Goal: Find contact information: Find contact information

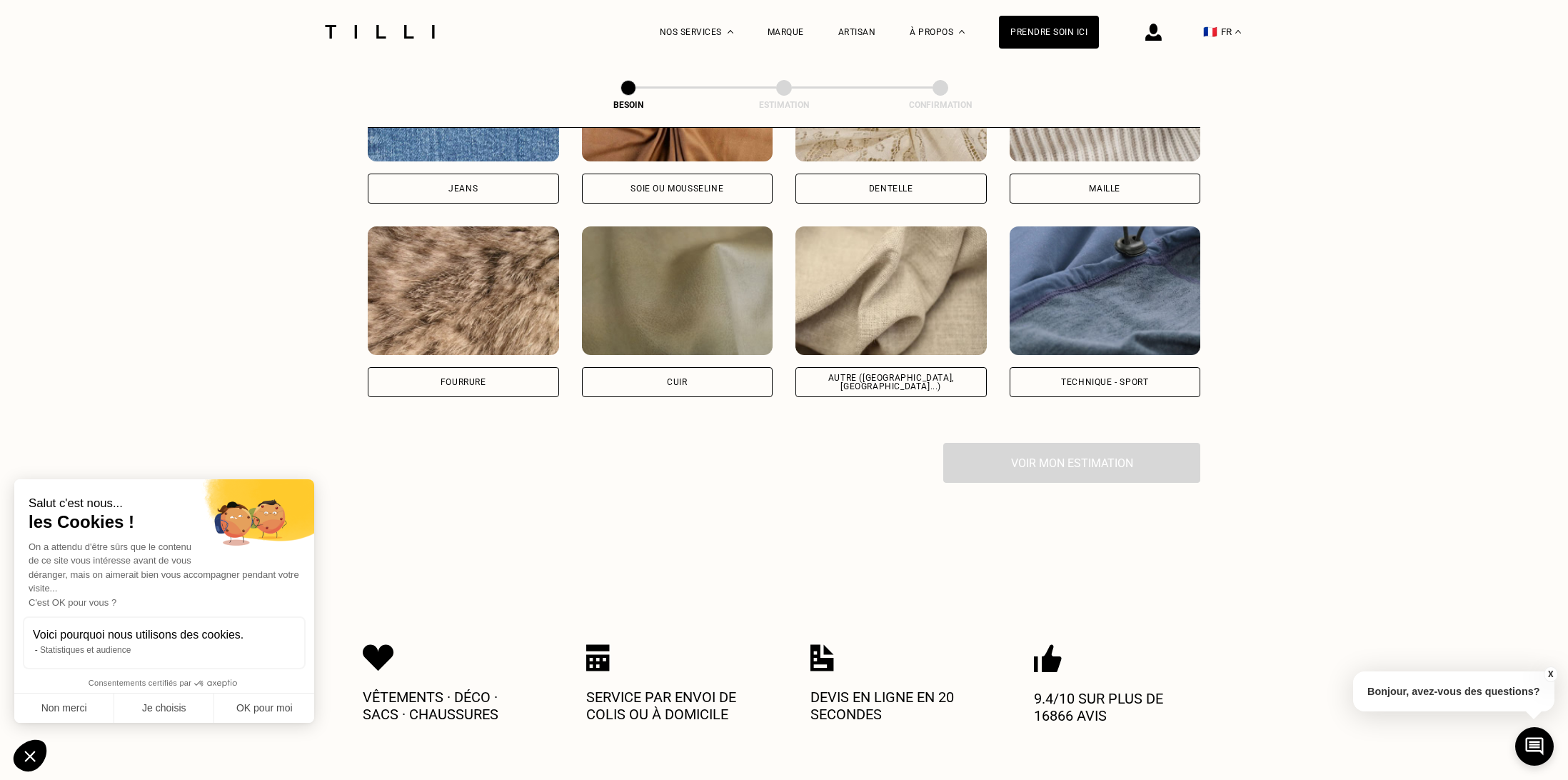
scroll to position [1779, 0]
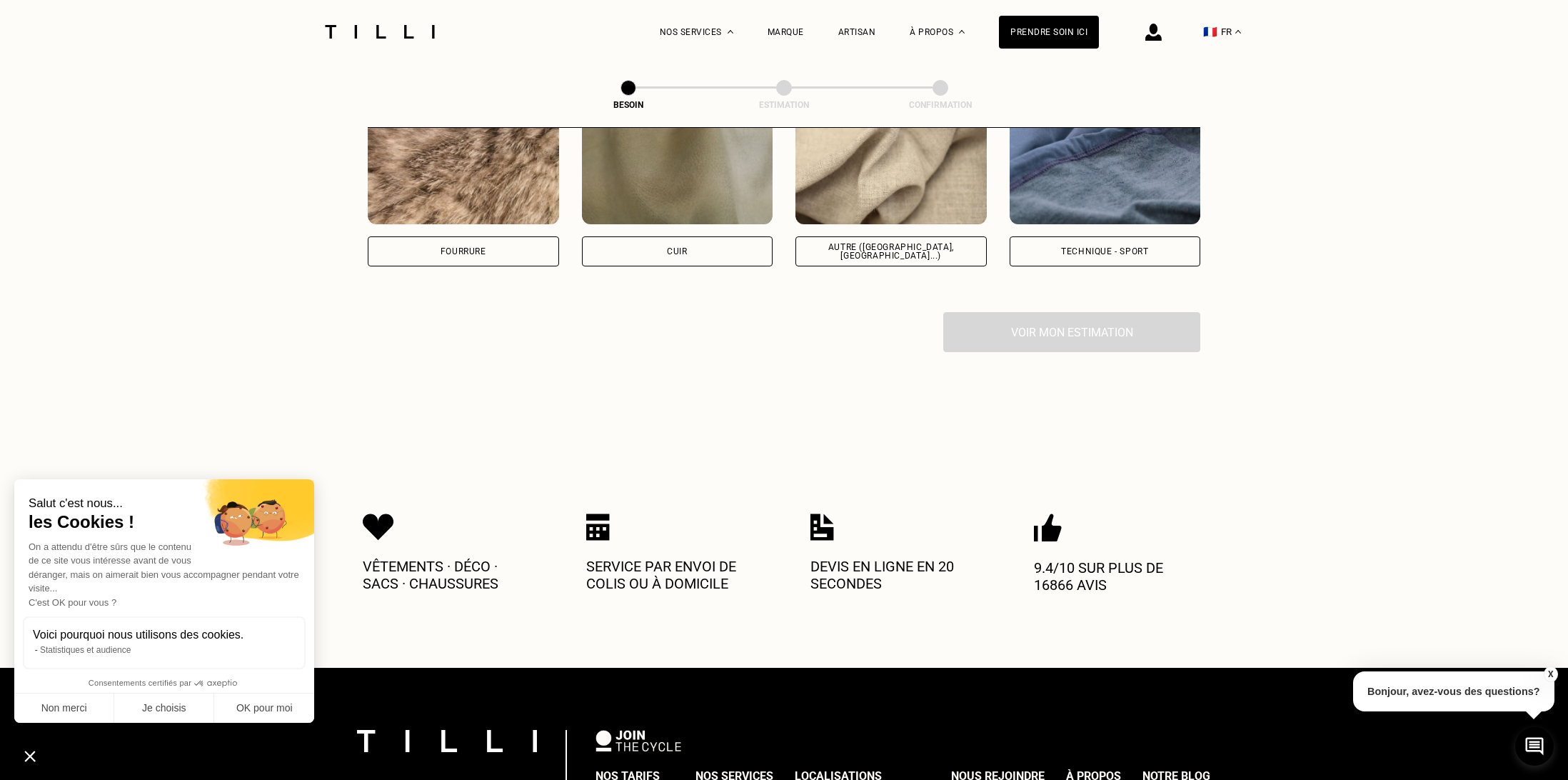
click at [937, 243] on div "Autre ([GEOGRAPHIC_DATA], [GEOGRAPHIC_DATA]...)" at bounding box center [891, 251] width 167 height 17
select select "FR"
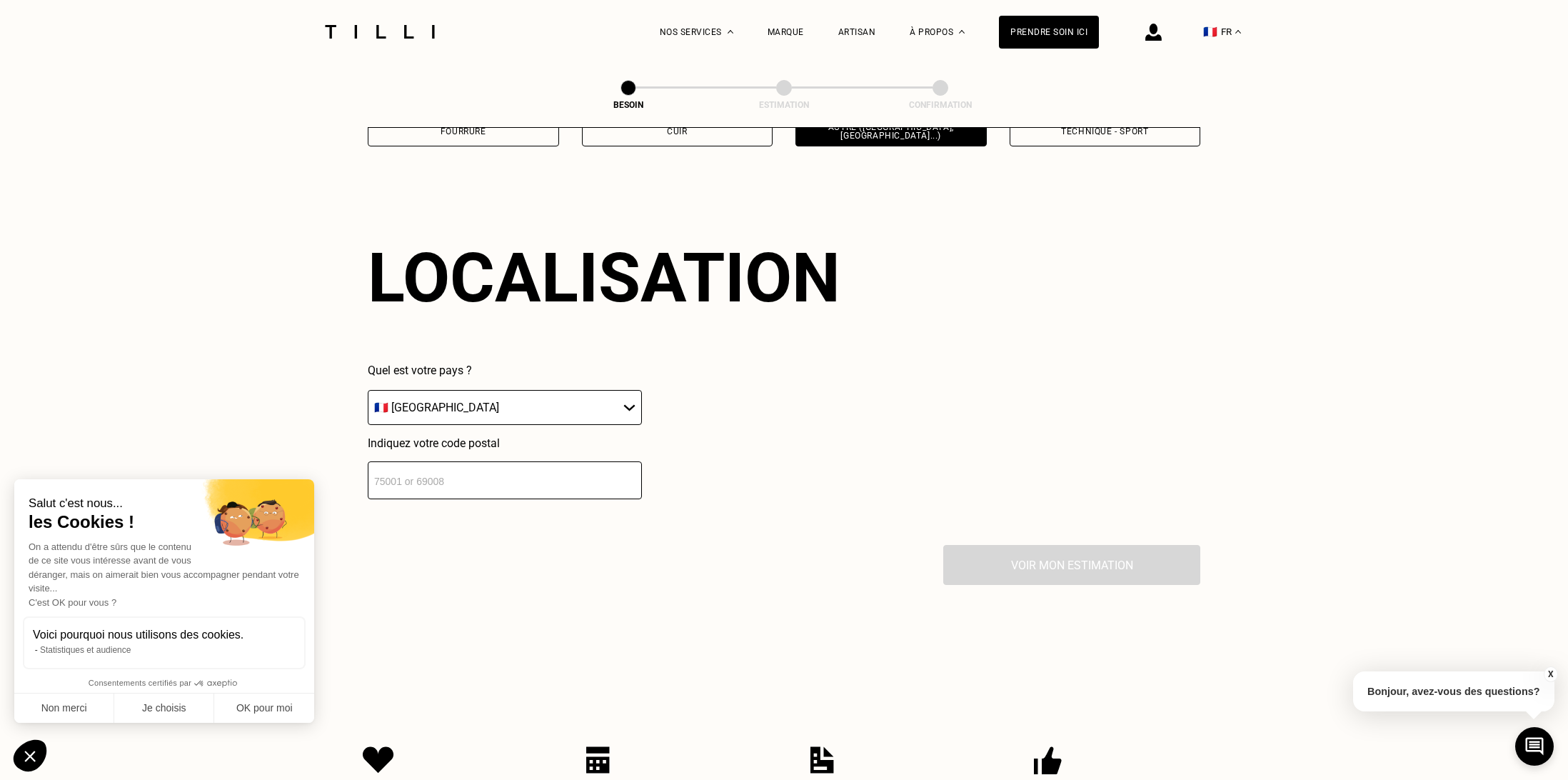
scroll to position [1914, 0]
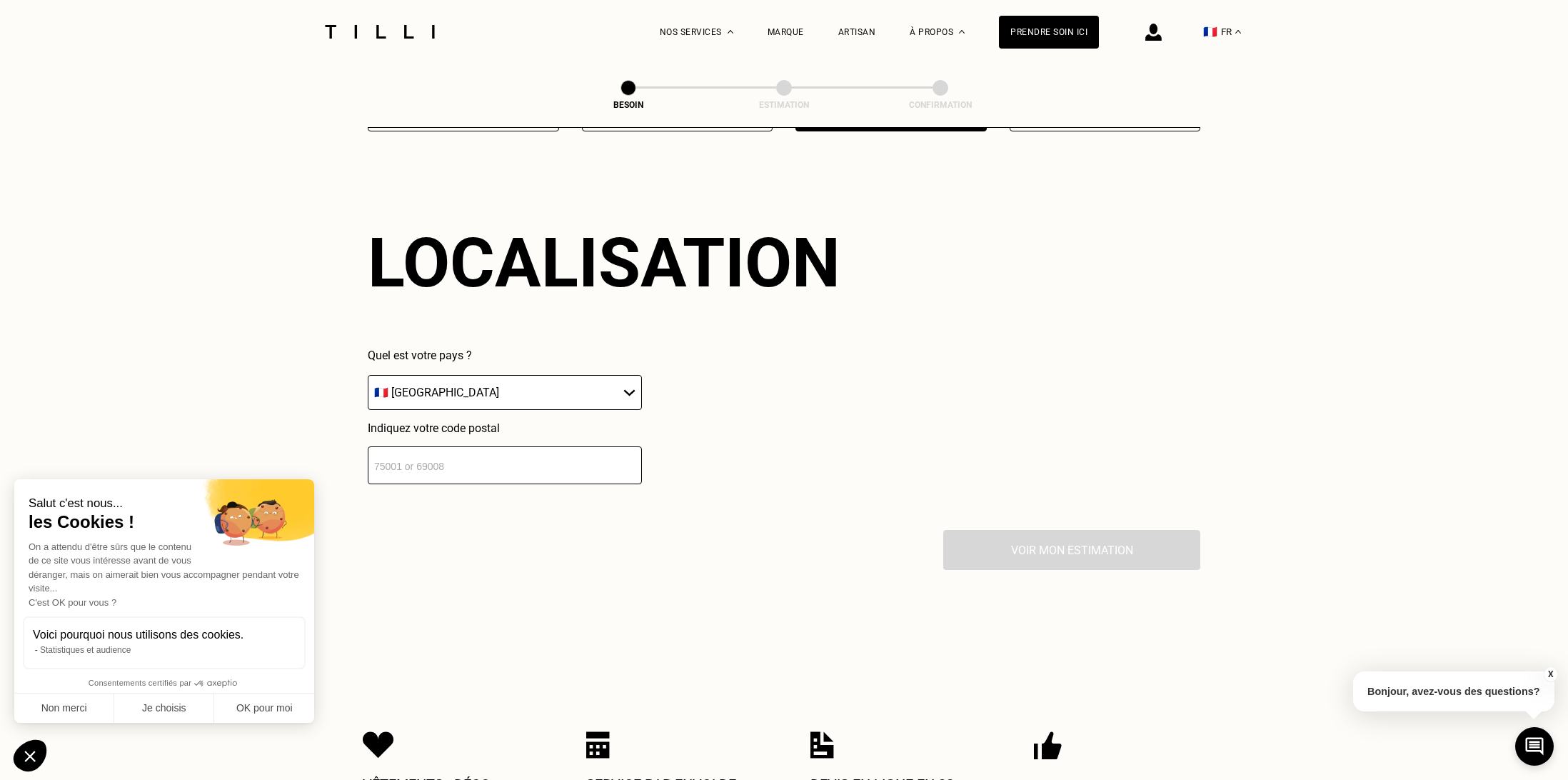
click at [491, 448] on input "number" at bounding box center [505, 465] width 274 height 38
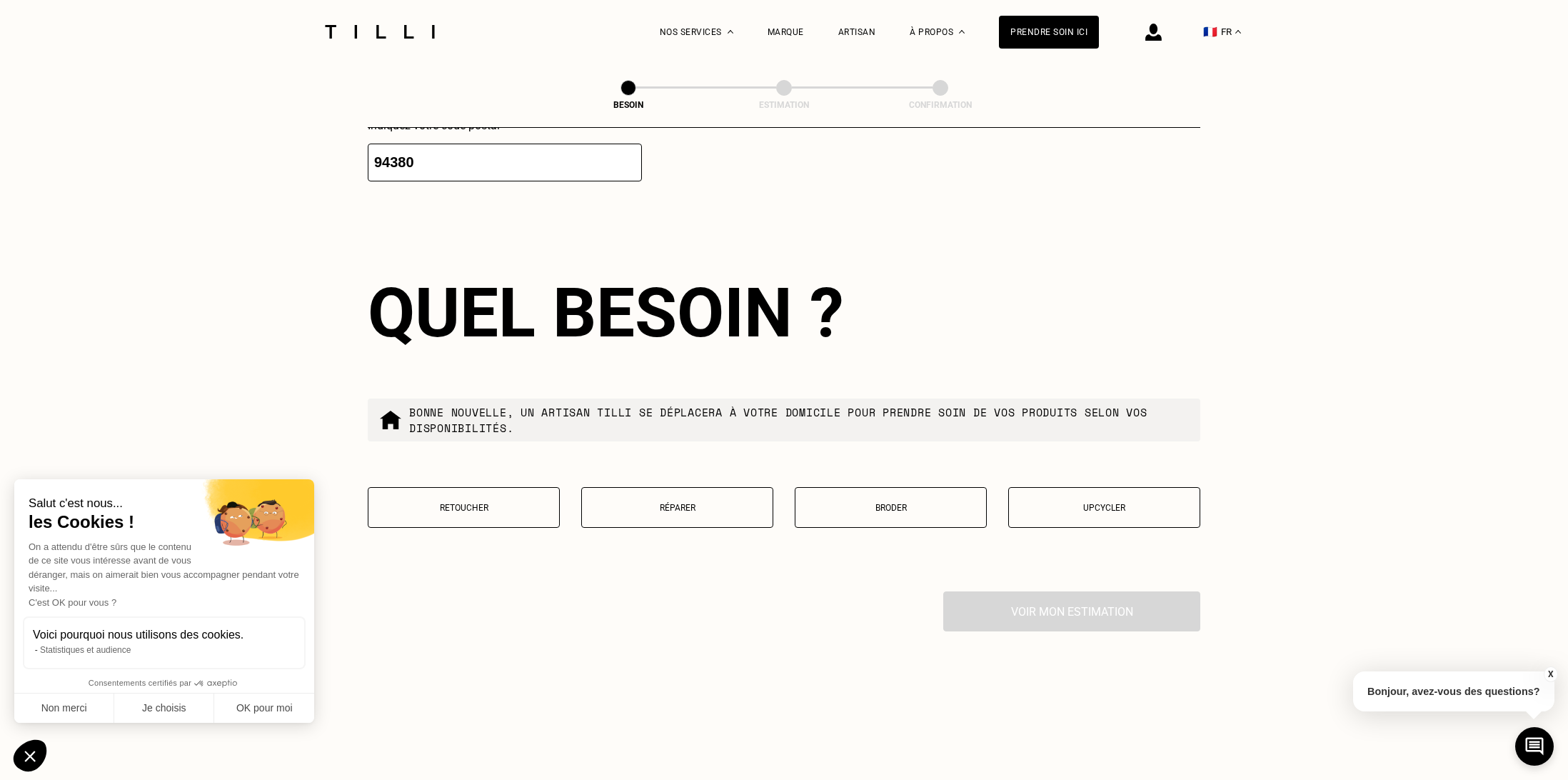
scroll to position [2272, 0]
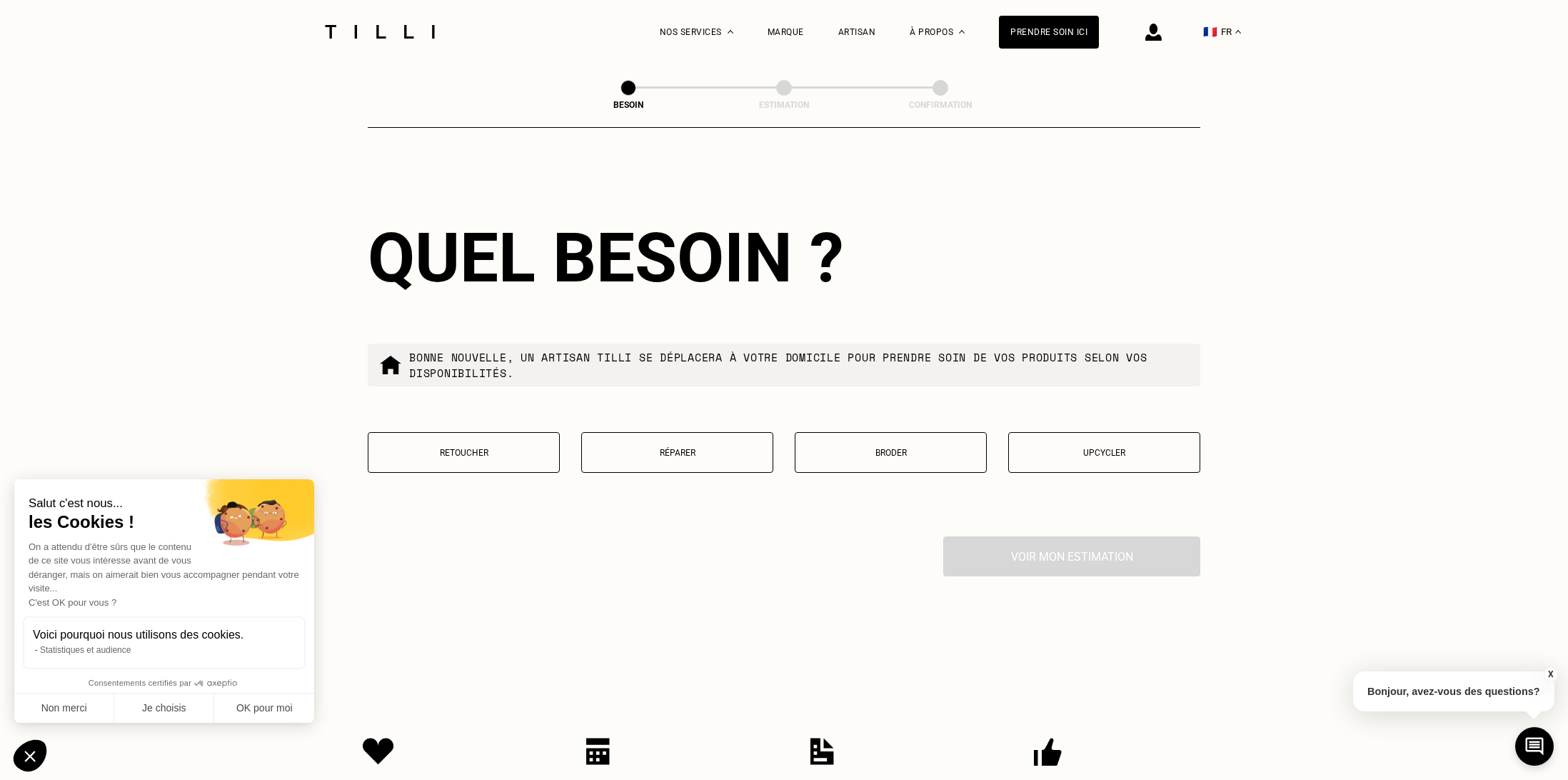
type input "94380"
click at [502, 448] on p "Retoucher" at bounding box center [464, 452] width 176 height 10
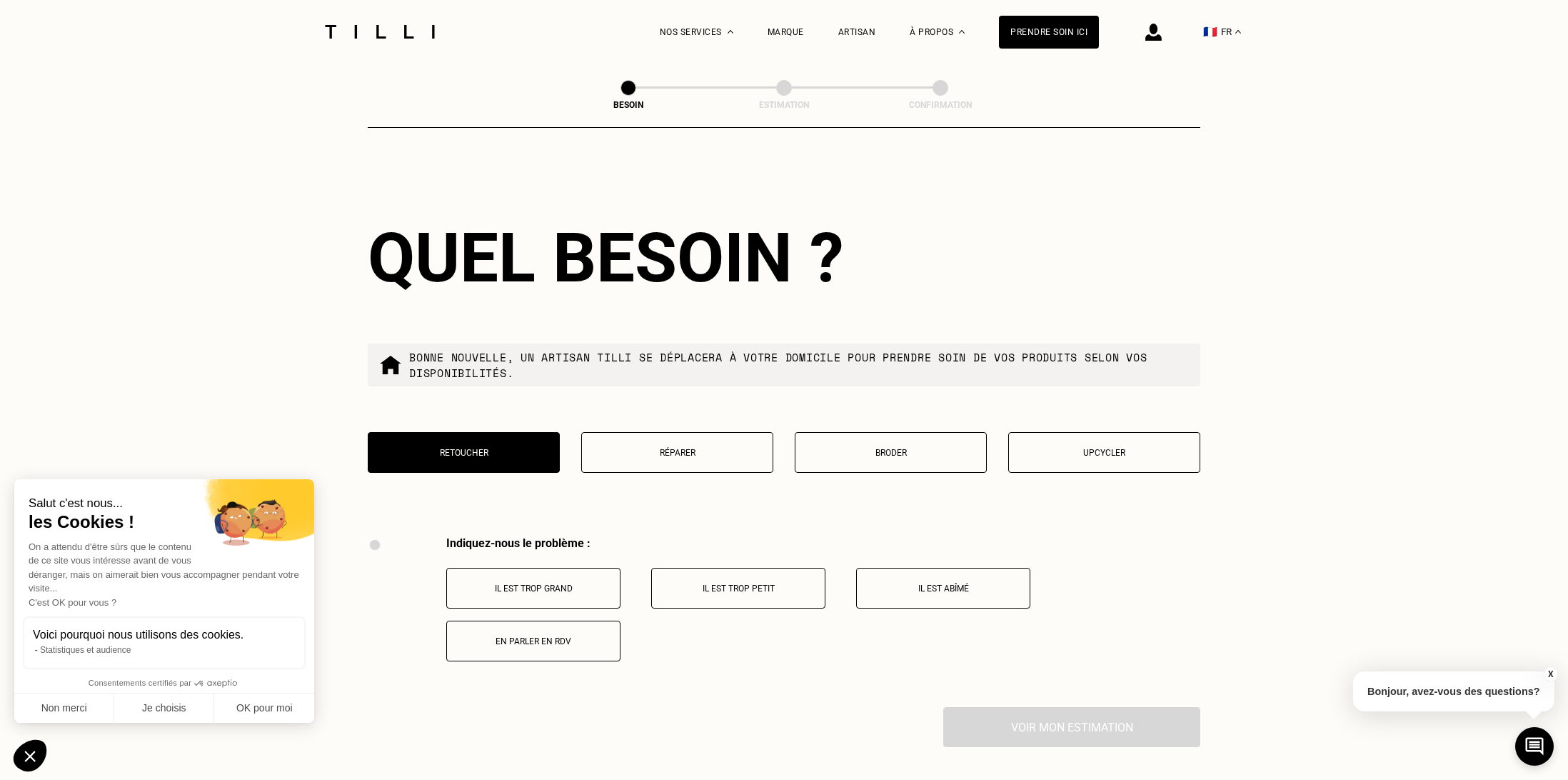
scroll to position [2636, 0]
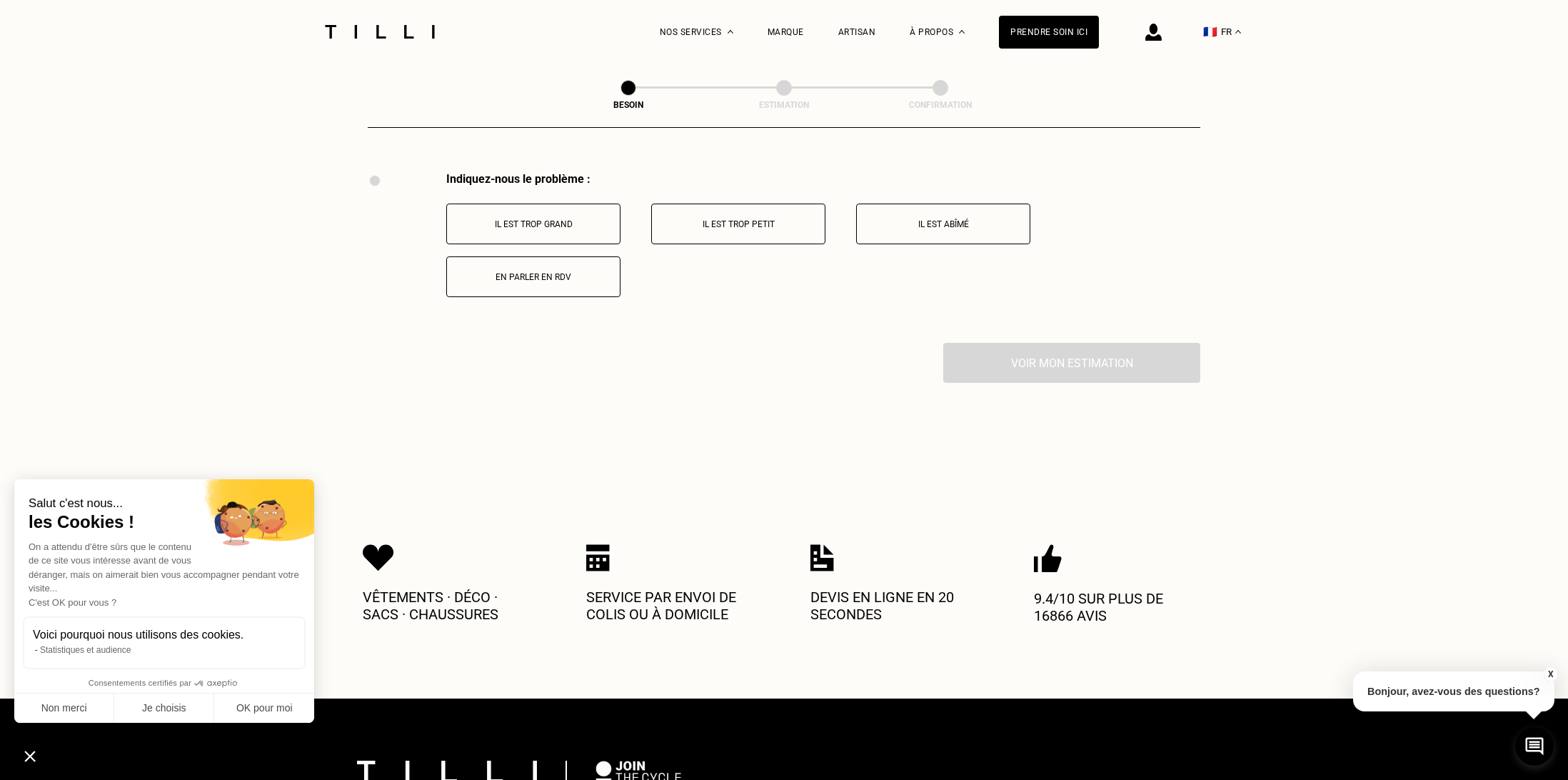
click at [578, 220] on button "Il est trop grand" at bounding box center [533, 224] width 174 height 41
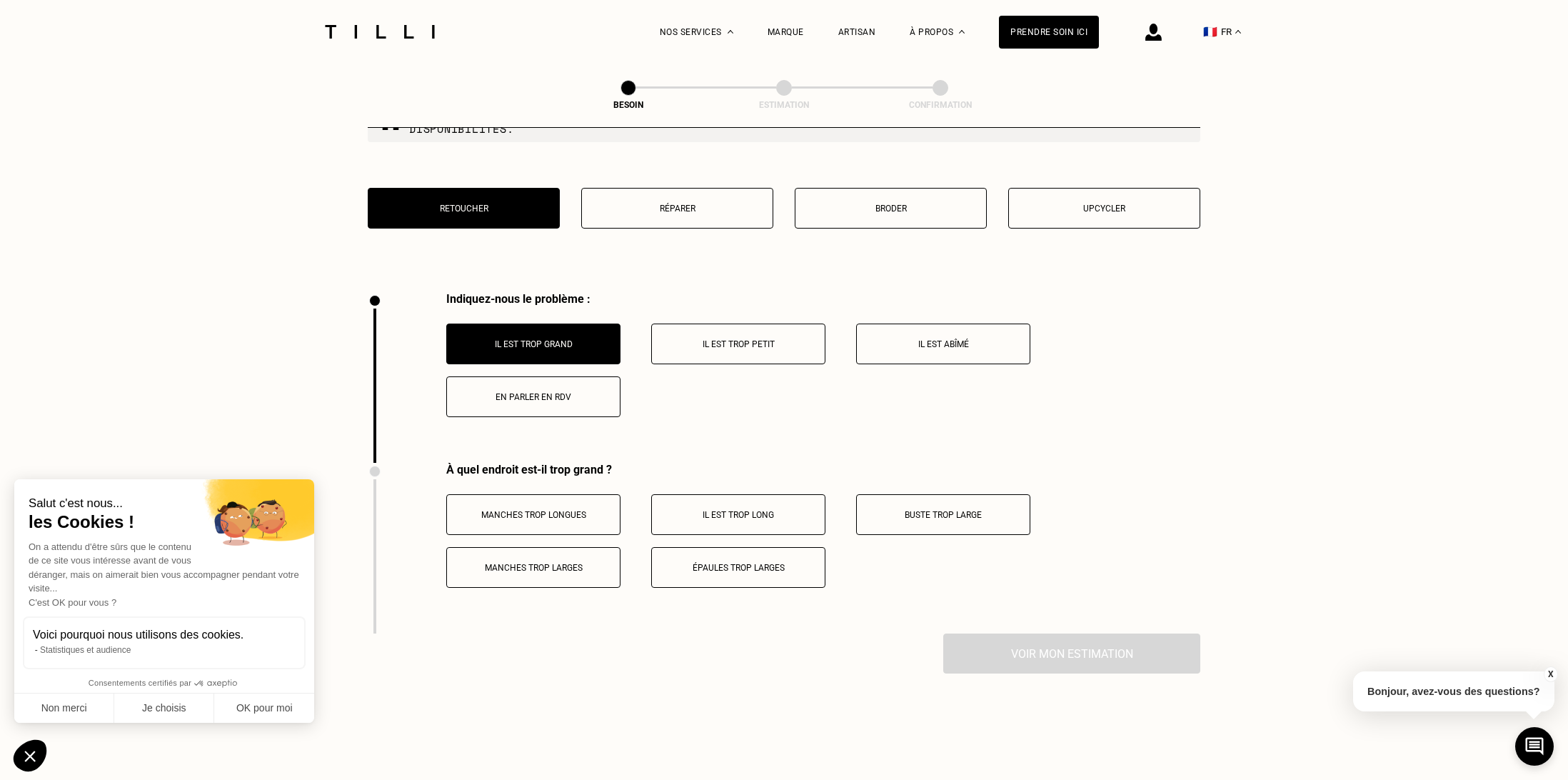
click at [527, 392] on button "En parler en RDV" at bounding box center [533, 397] width 174 height 41
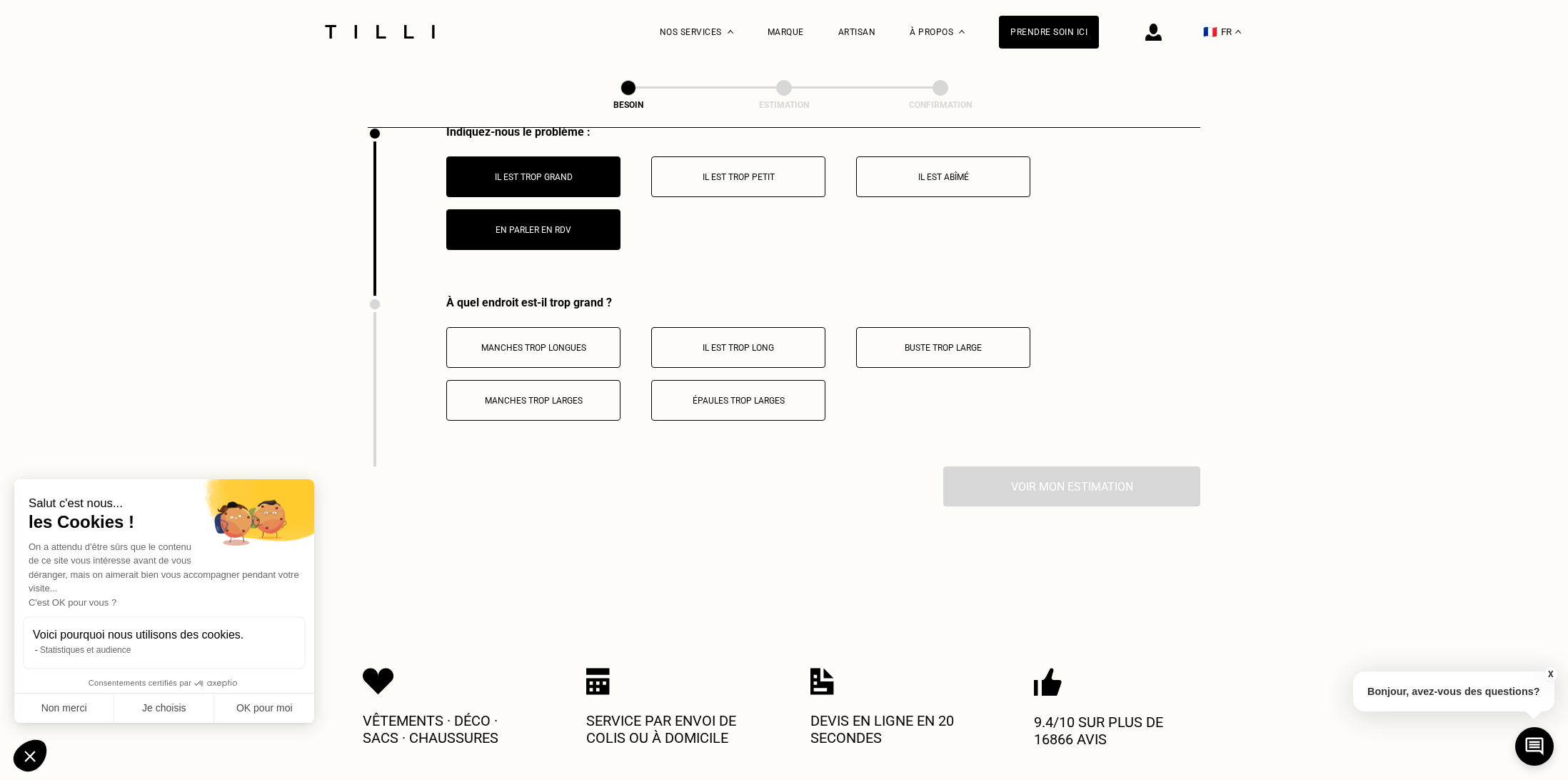
scroll to position [2380, 0]
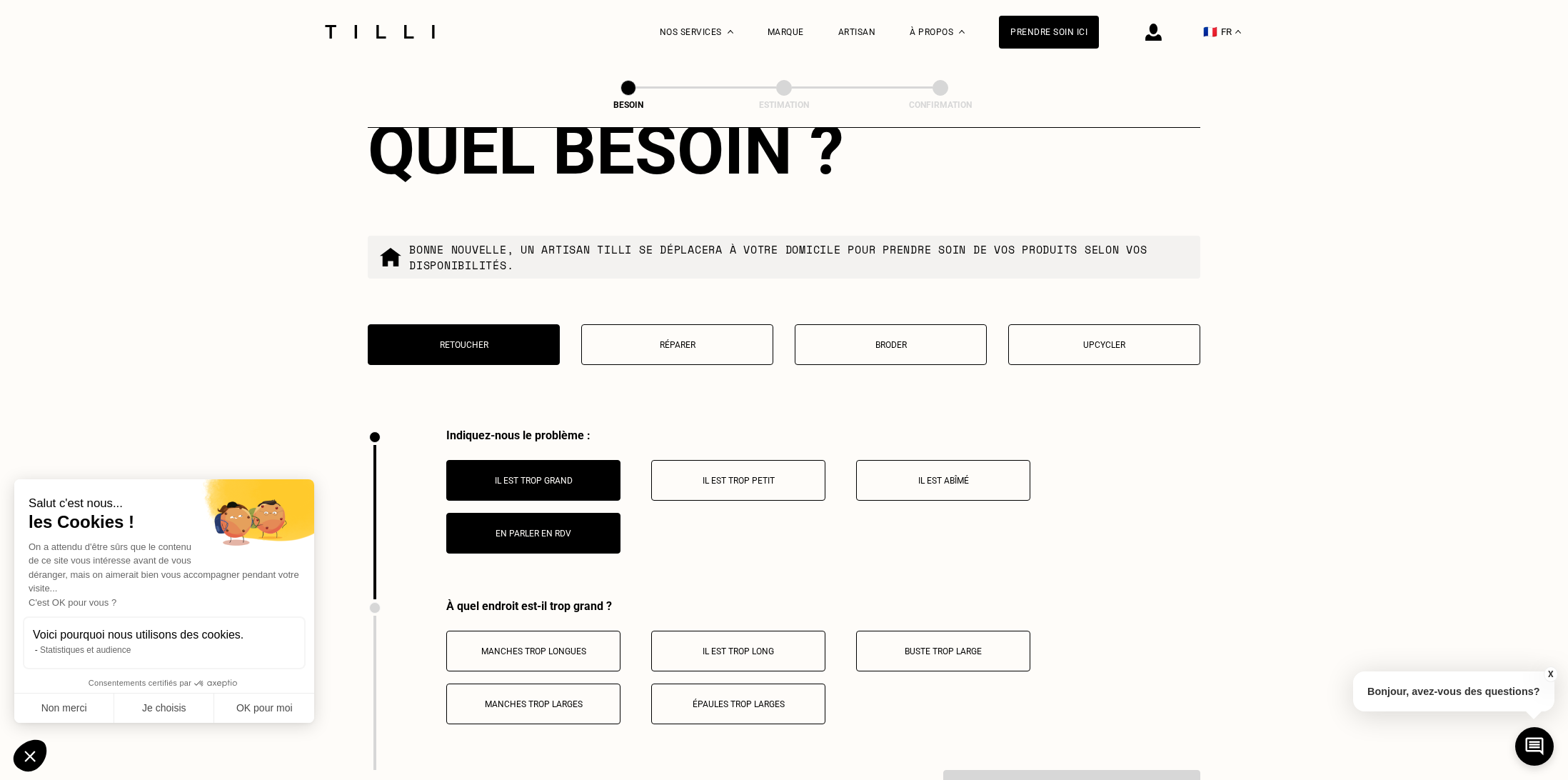
click at [562, 460] on button "Il est trop grand" at bounding box center [533, 480] width 174 height 41
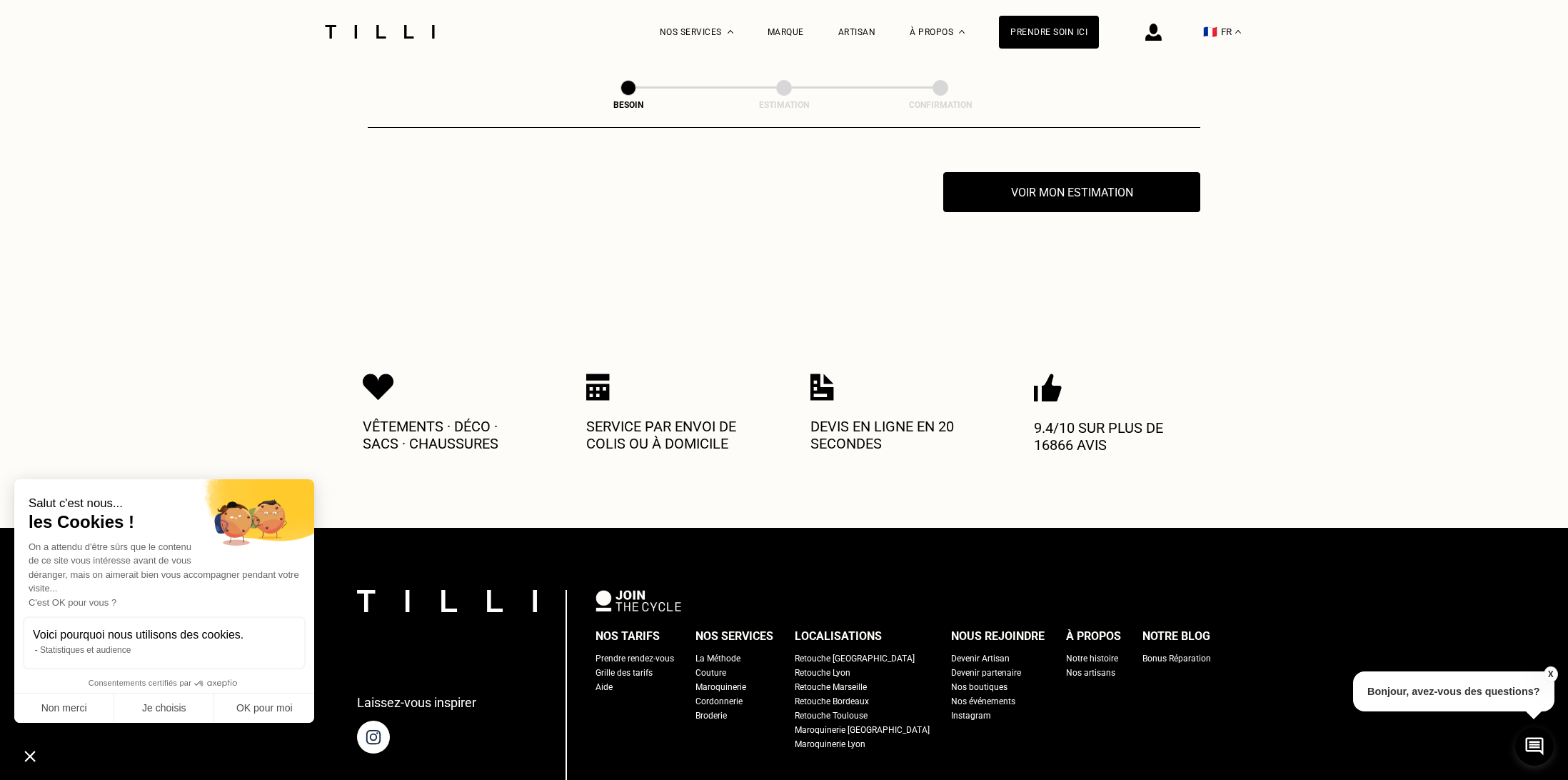
scroll to position [2530, 0]
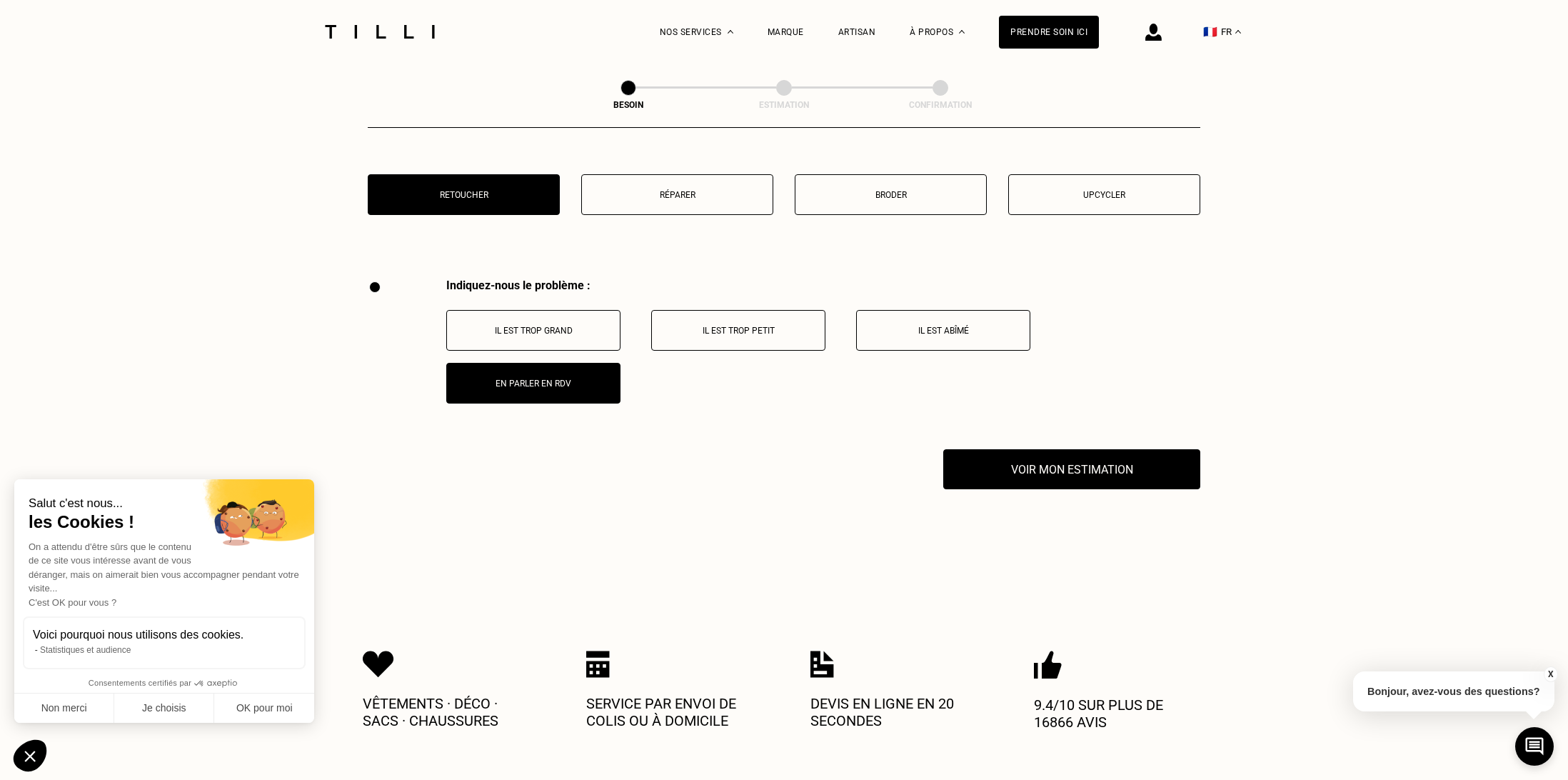
click at [575, 325] on button "Il est trop grand" at bounding box center [533, 330] width 174 height 41
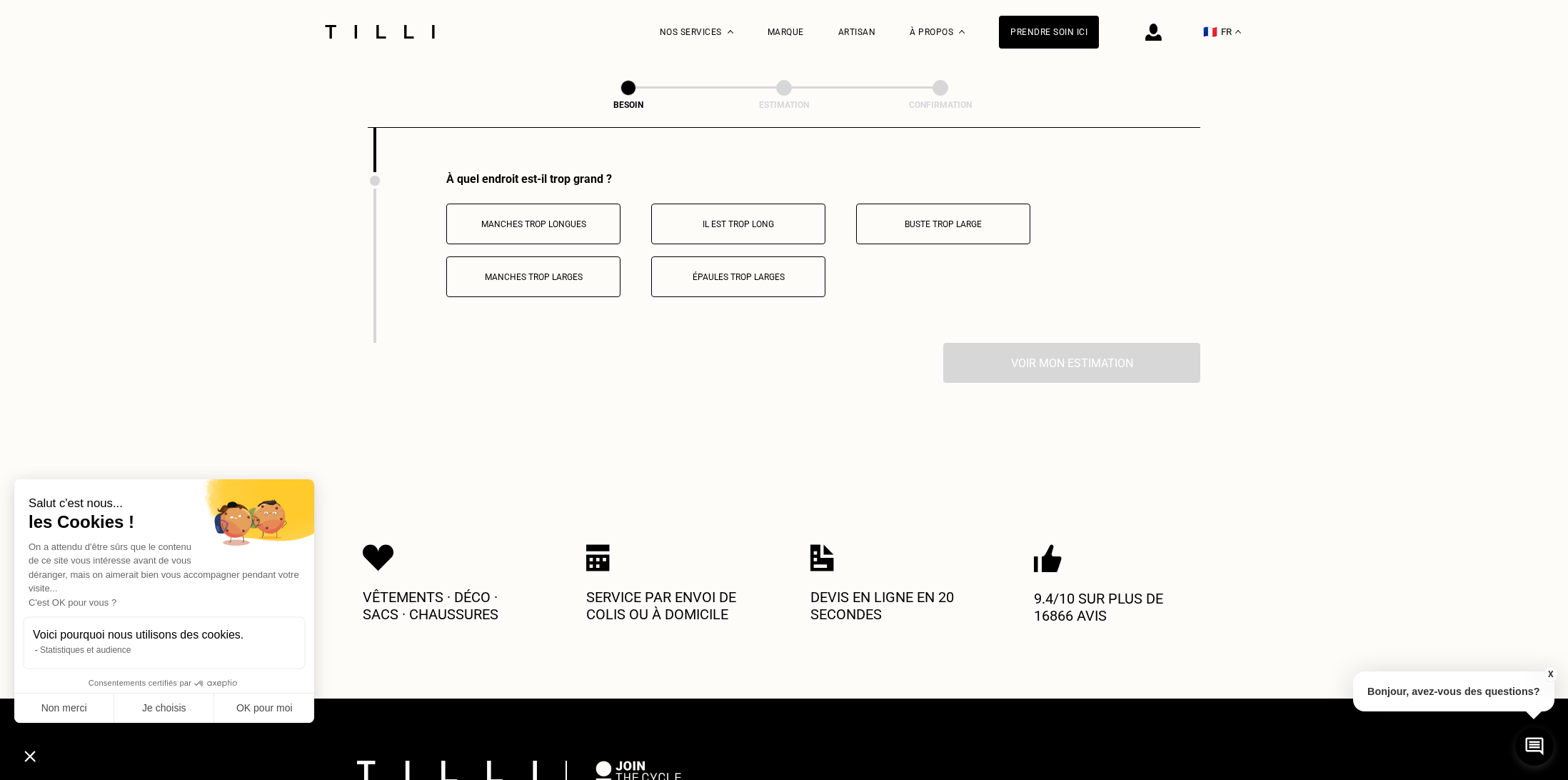
scroll to position [2345, 0]
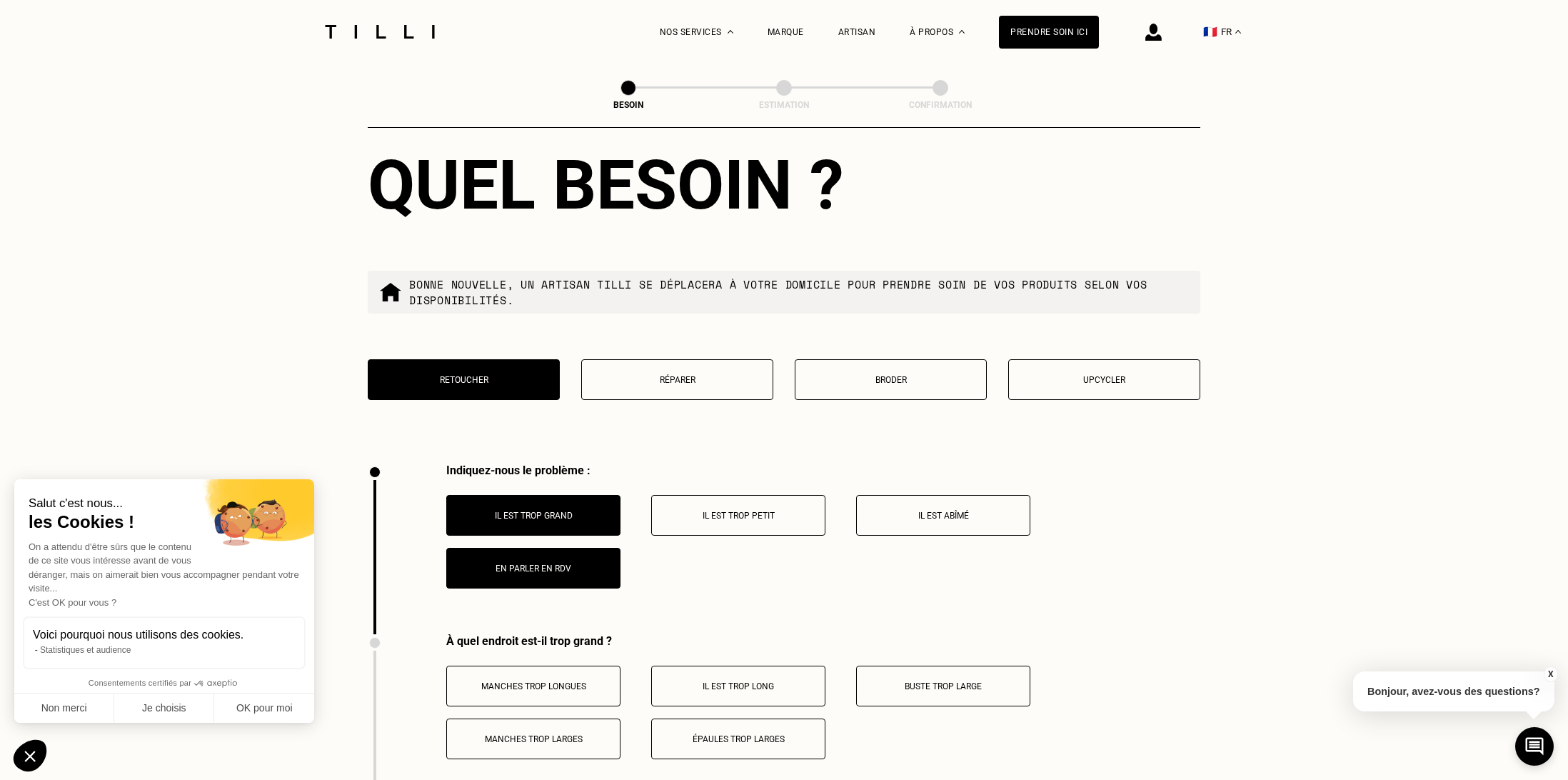
click at [596, 563] on p "En parler en RDV" at bounding box center [533, 568] width 158 height 10
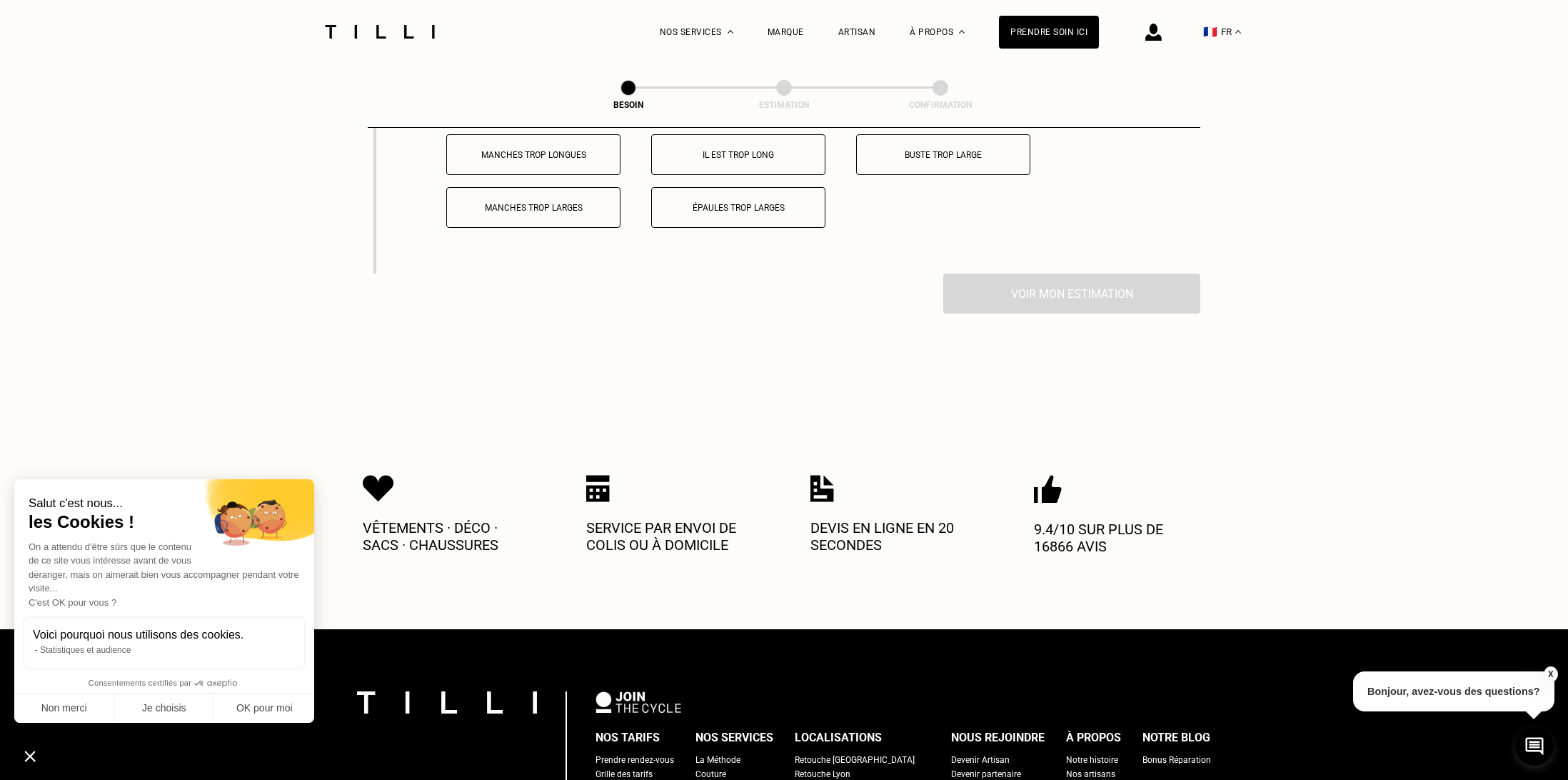
scroll to position [2610, 0]
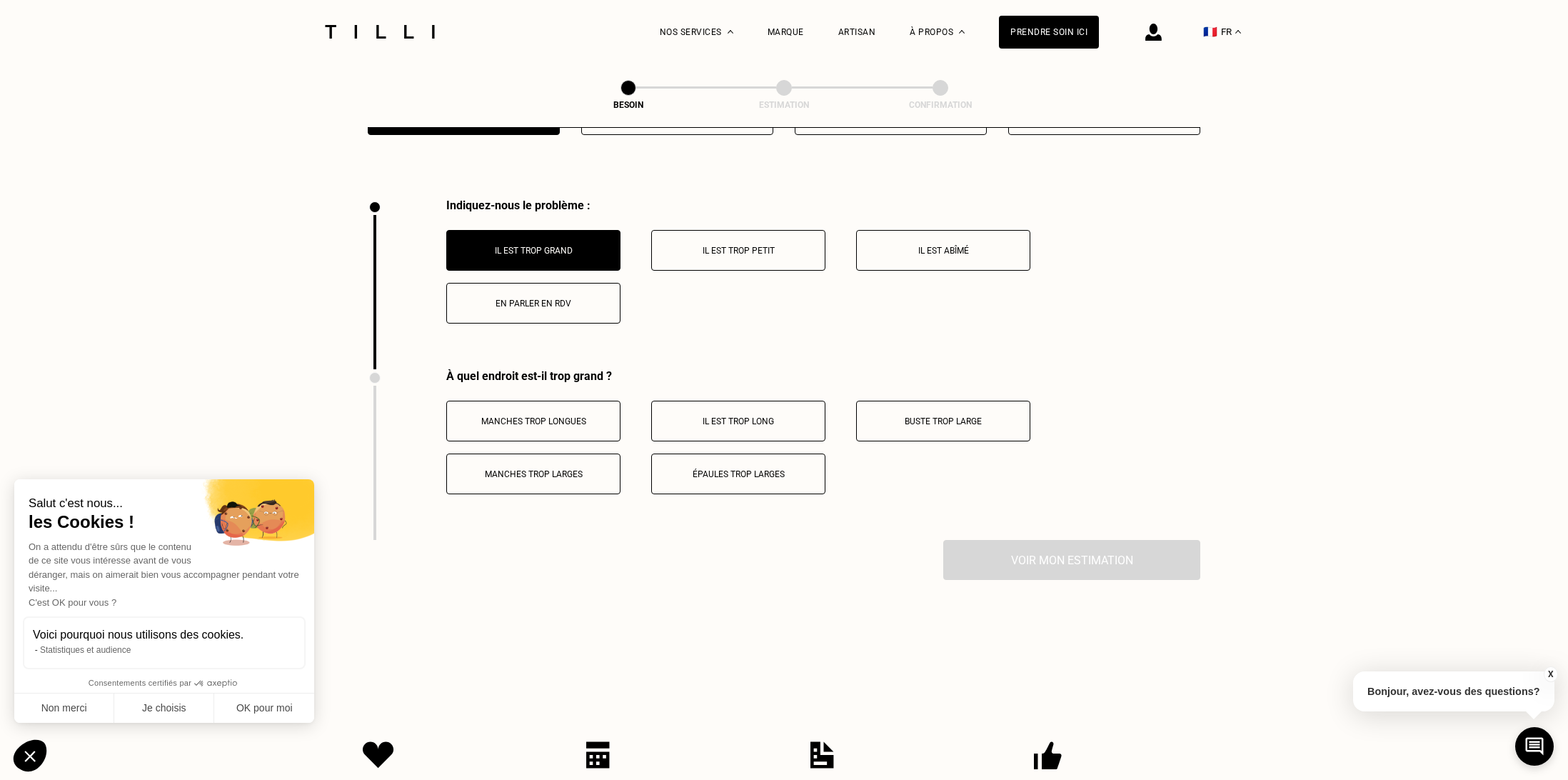
click at [755, 470] on p "Épaules trop larges" at bounding box center [738, 474] width 158 height 10
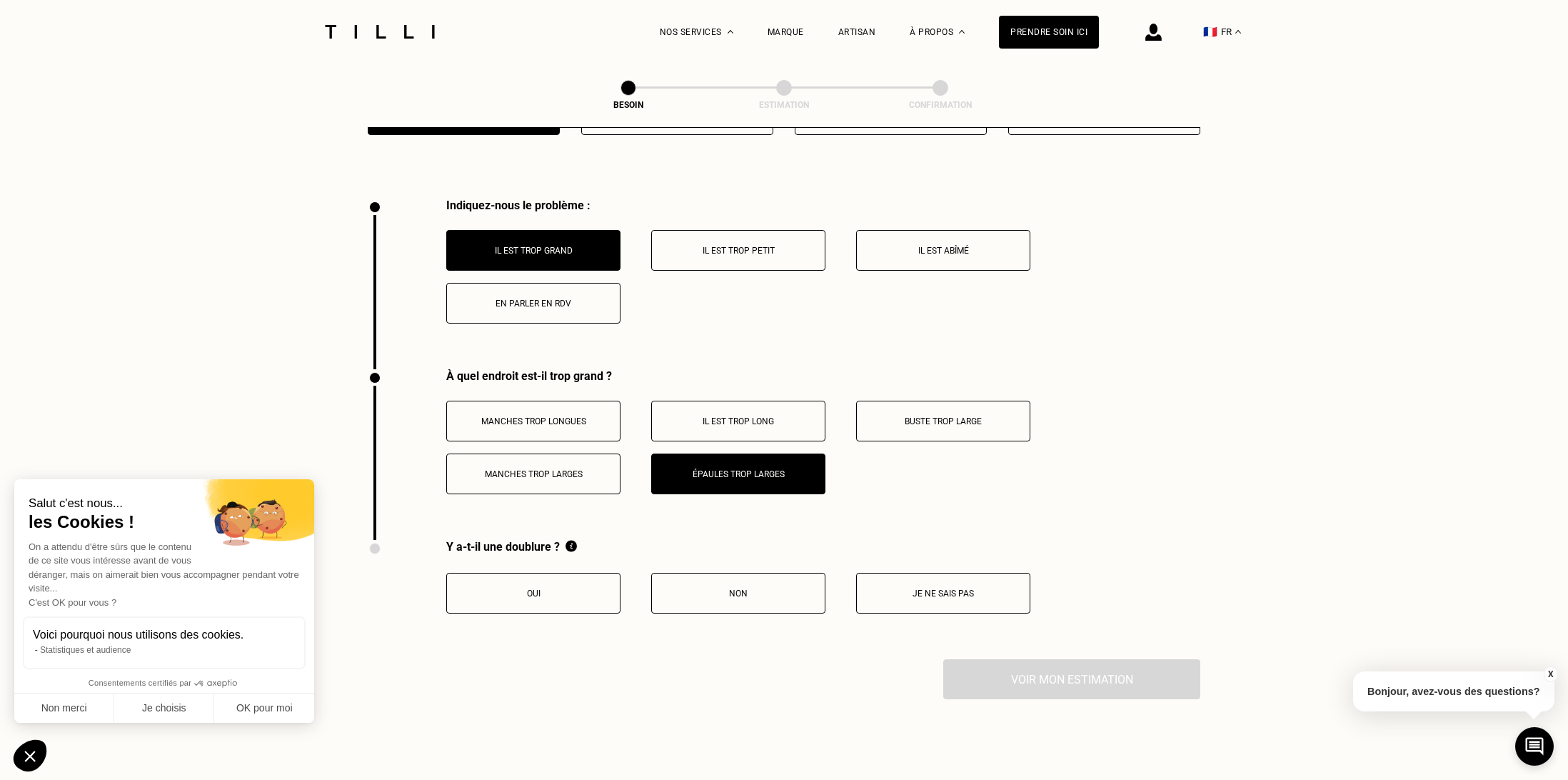
click at [572, 417] on p "Manches trop longues" at bounding box center [533, 421] width 158 height 10
click at [511, 588] on button "Oui" at bounding box center [533, 593] width 174 height 41
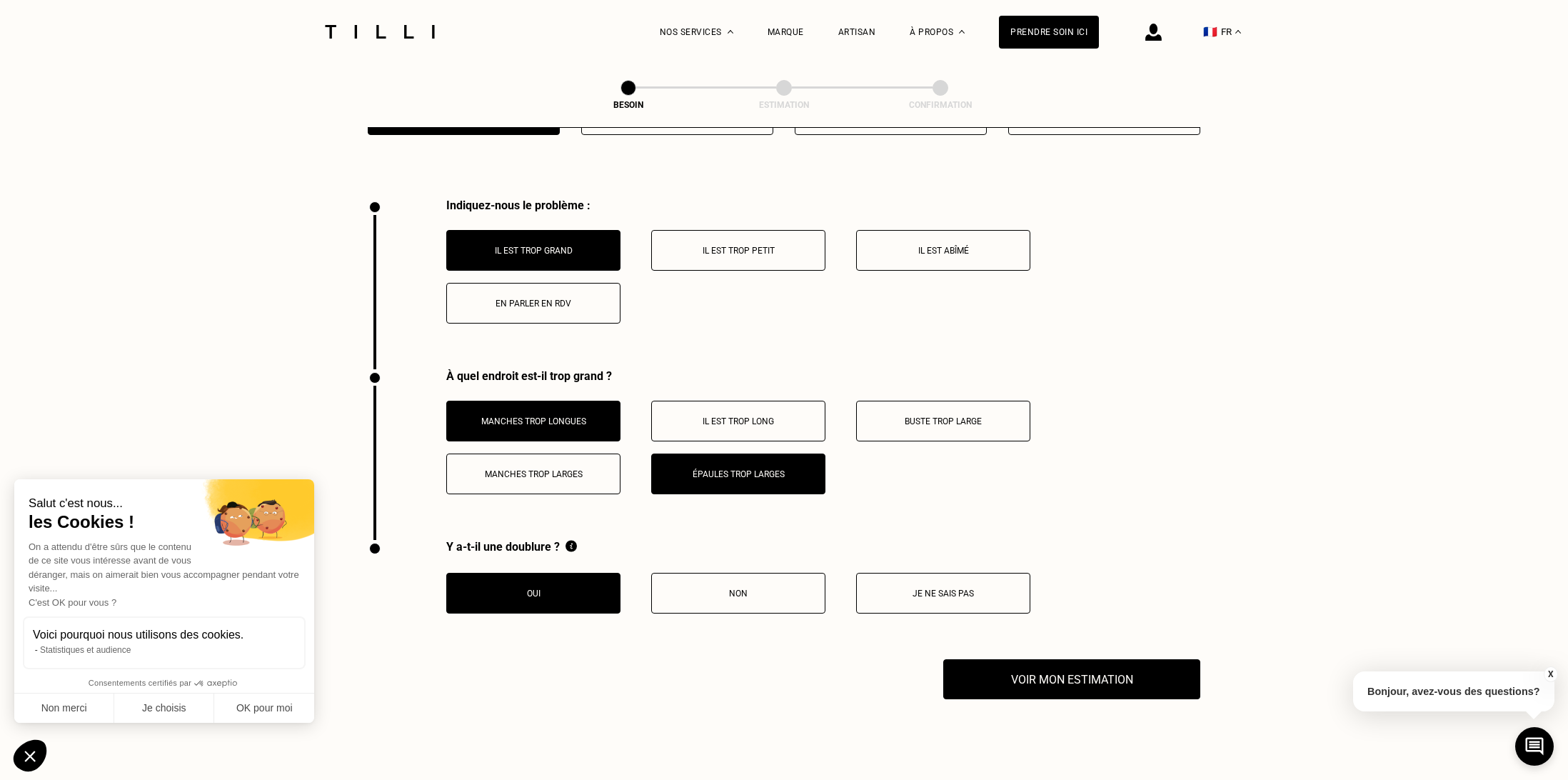
click at [522, 469] on button "Manches trop larges" at bounding box center [533, 473] width 174 height 41
click at [953, 401] on button "Buste trop large" at bounding box center [943, 421] width 174 height 41
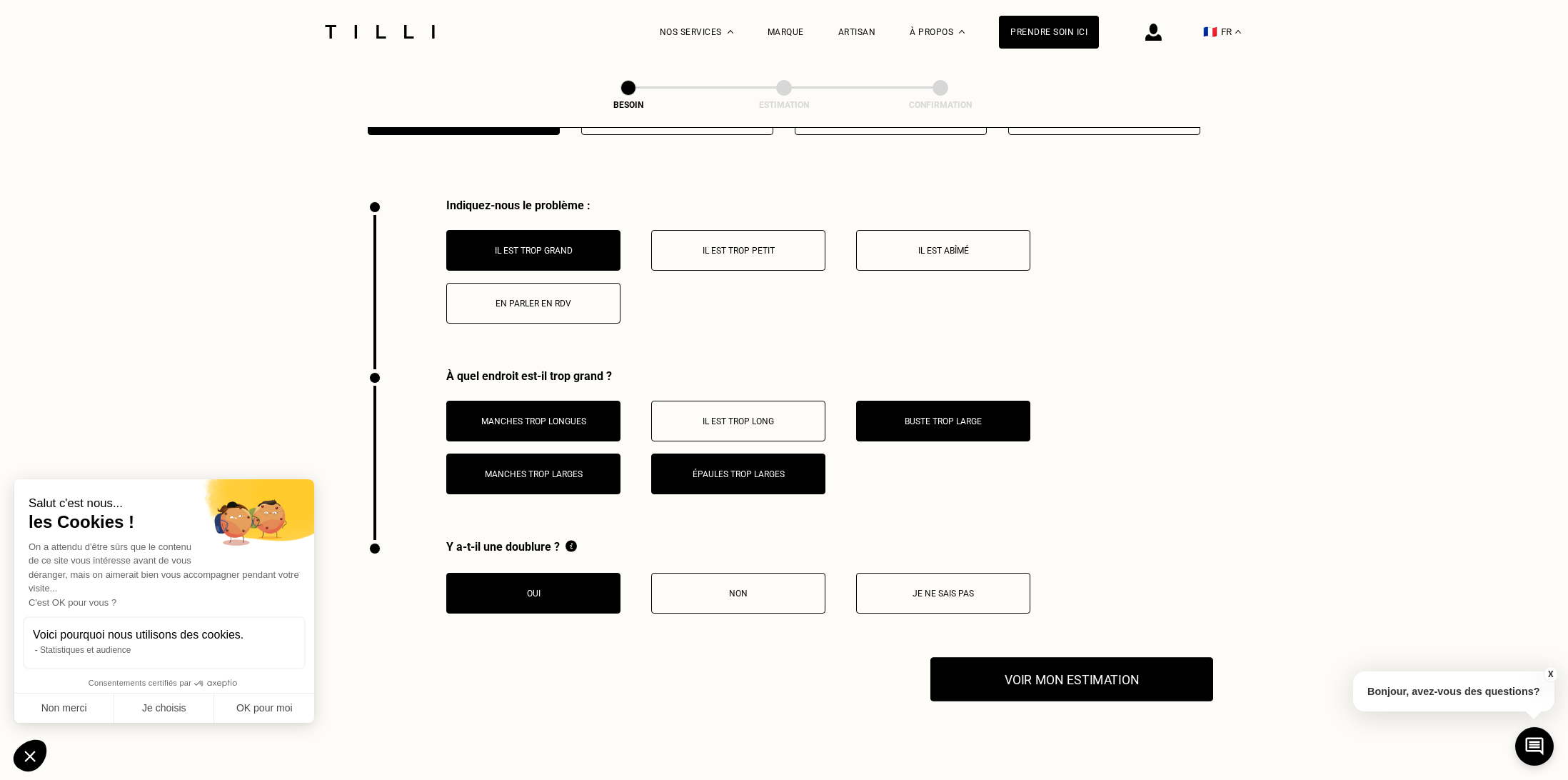
click at [1102, 658] on button "Voir mon estimation" at bounding box center [1071, 679] width 283 height 44
click at [1551, 674] on button "X" at bounding box center [1550, 674] width 14 height 16
click at [1127, 657] on button "Voir mon estimation" at bounding box center [1071, 679] width 283 height 44
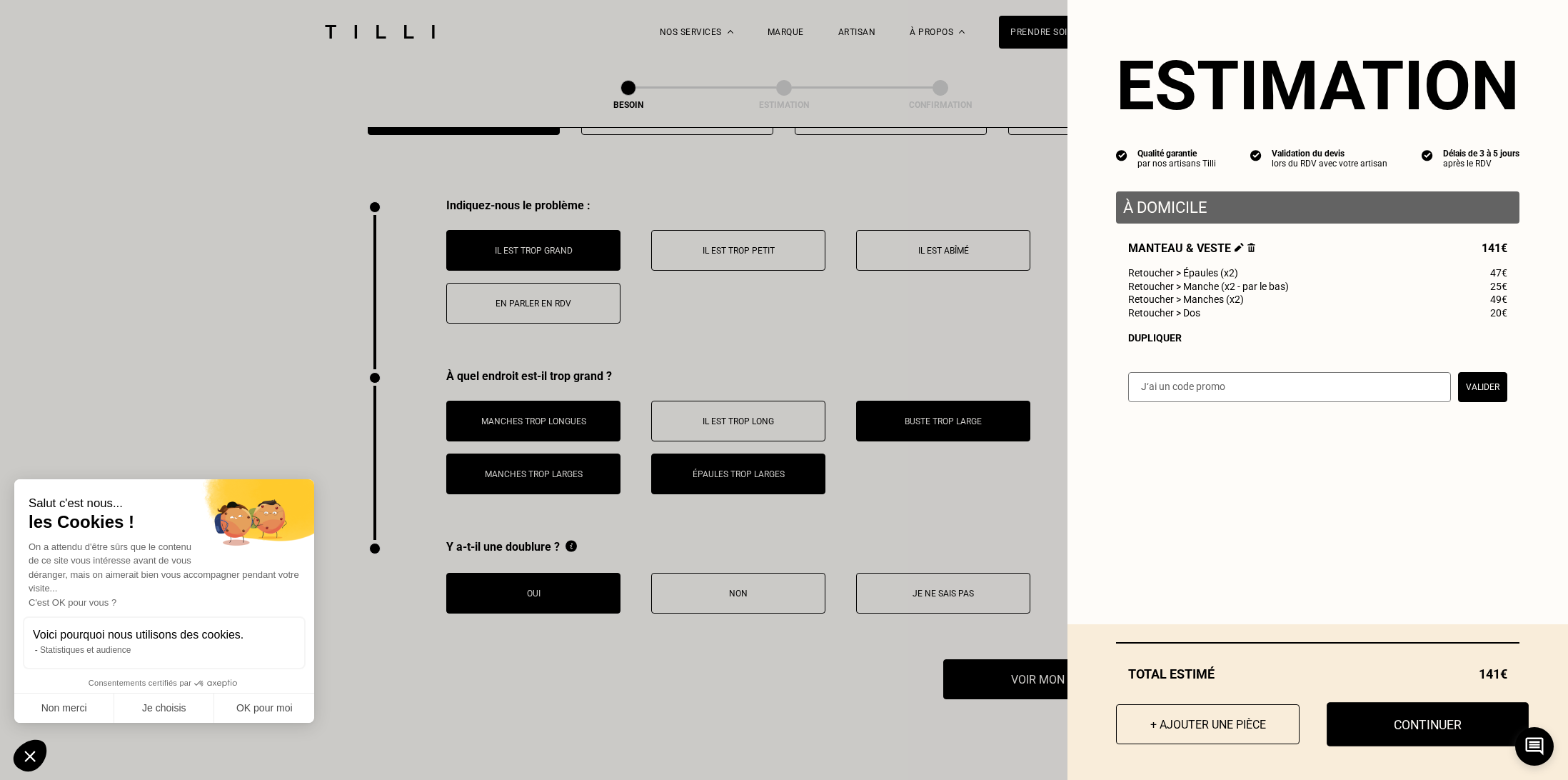
click at [1368, 729] on button "Continuer" at bounding box center [1427, 724] width 202 height 44
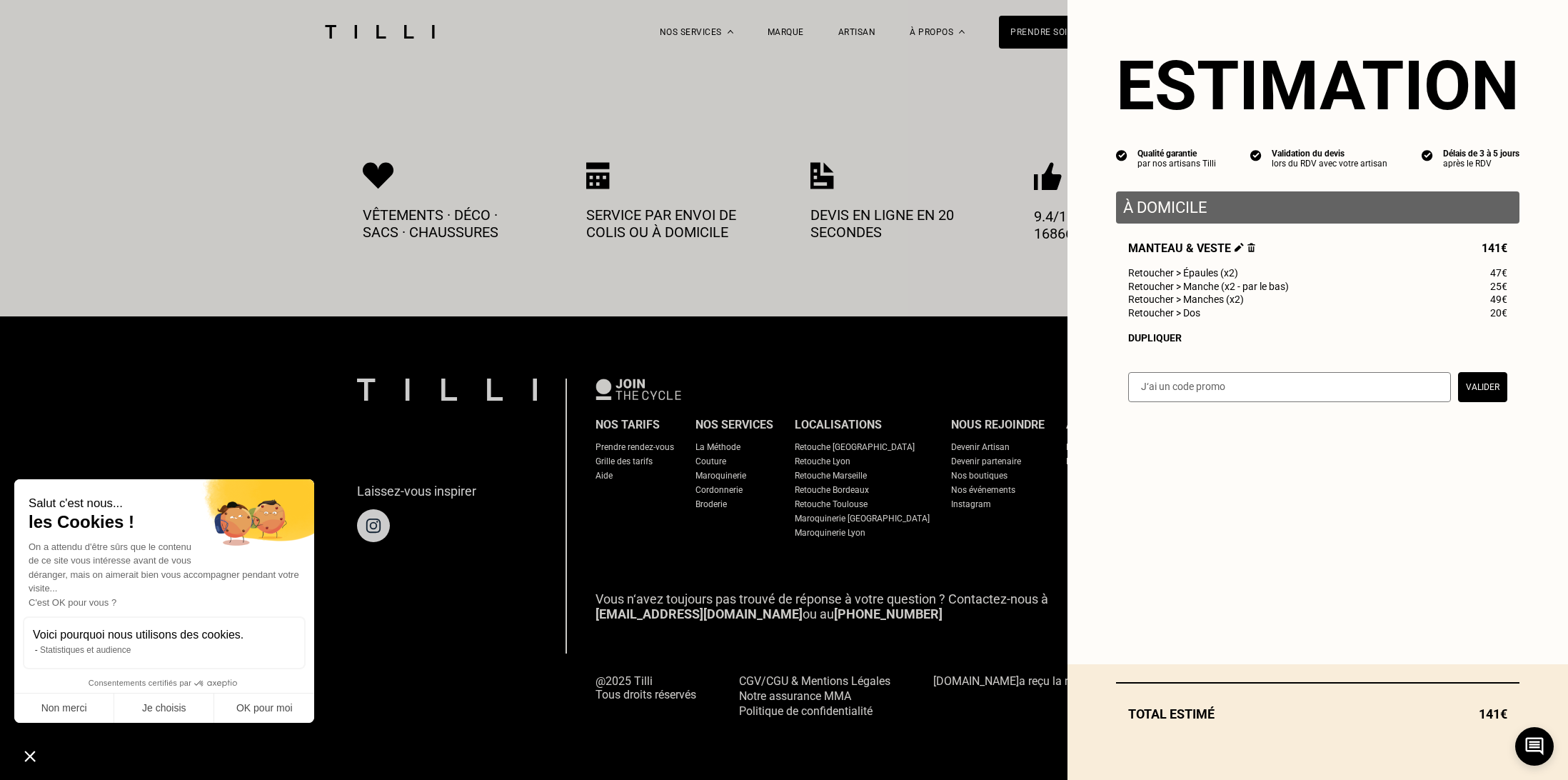
scroll to position [0, 0]
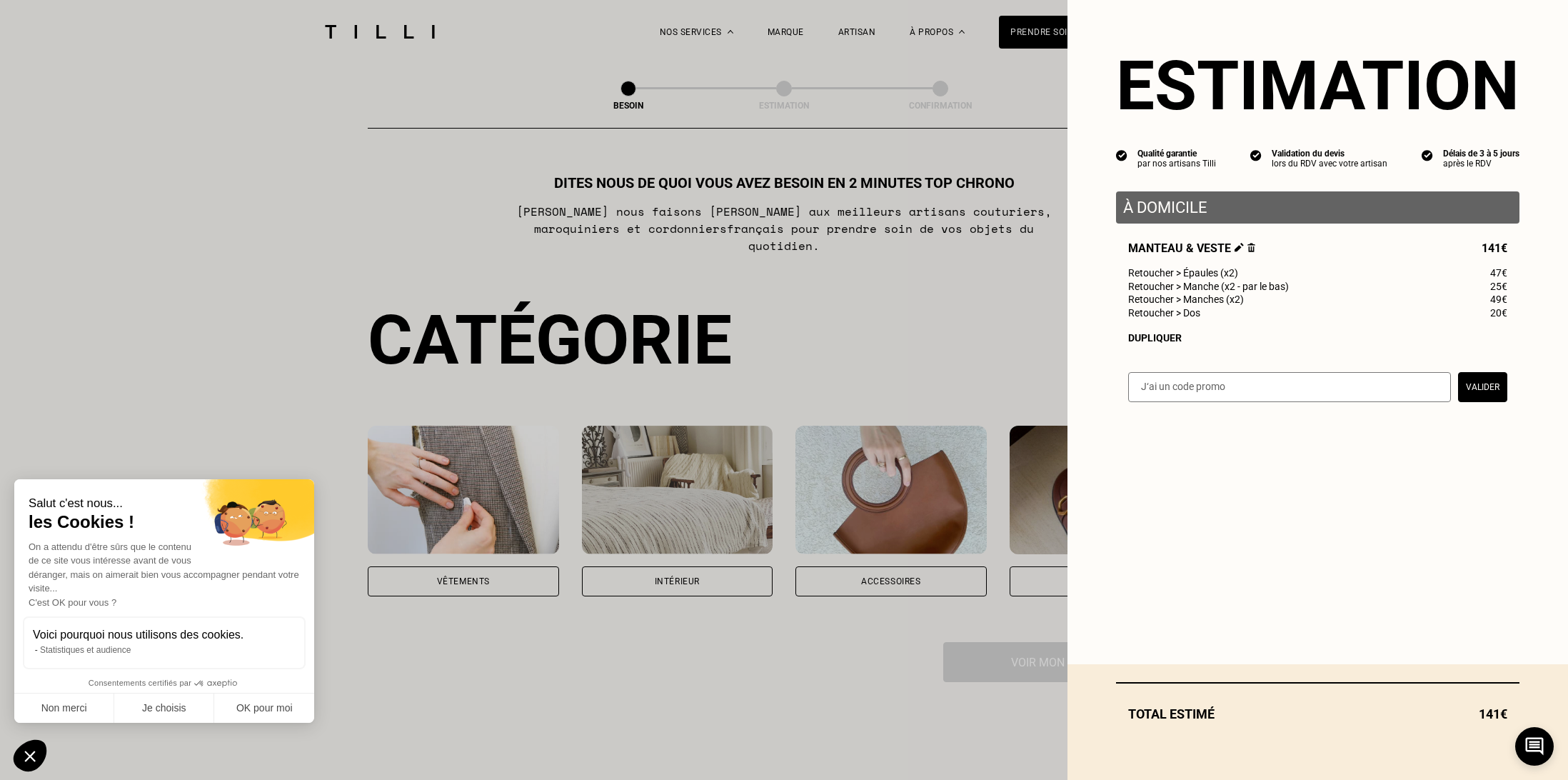
select select "FR"
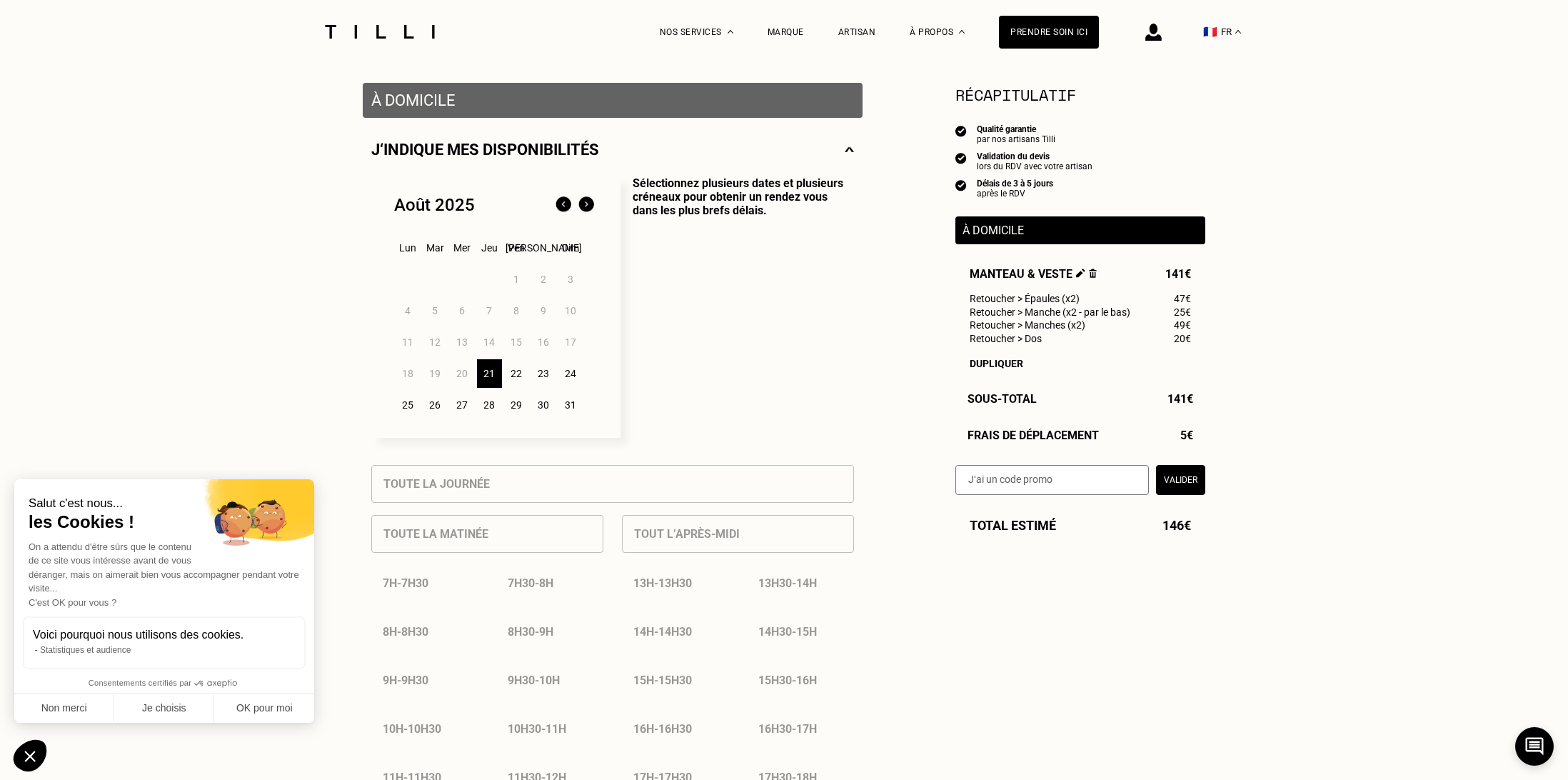
scroll to position [529, 0]
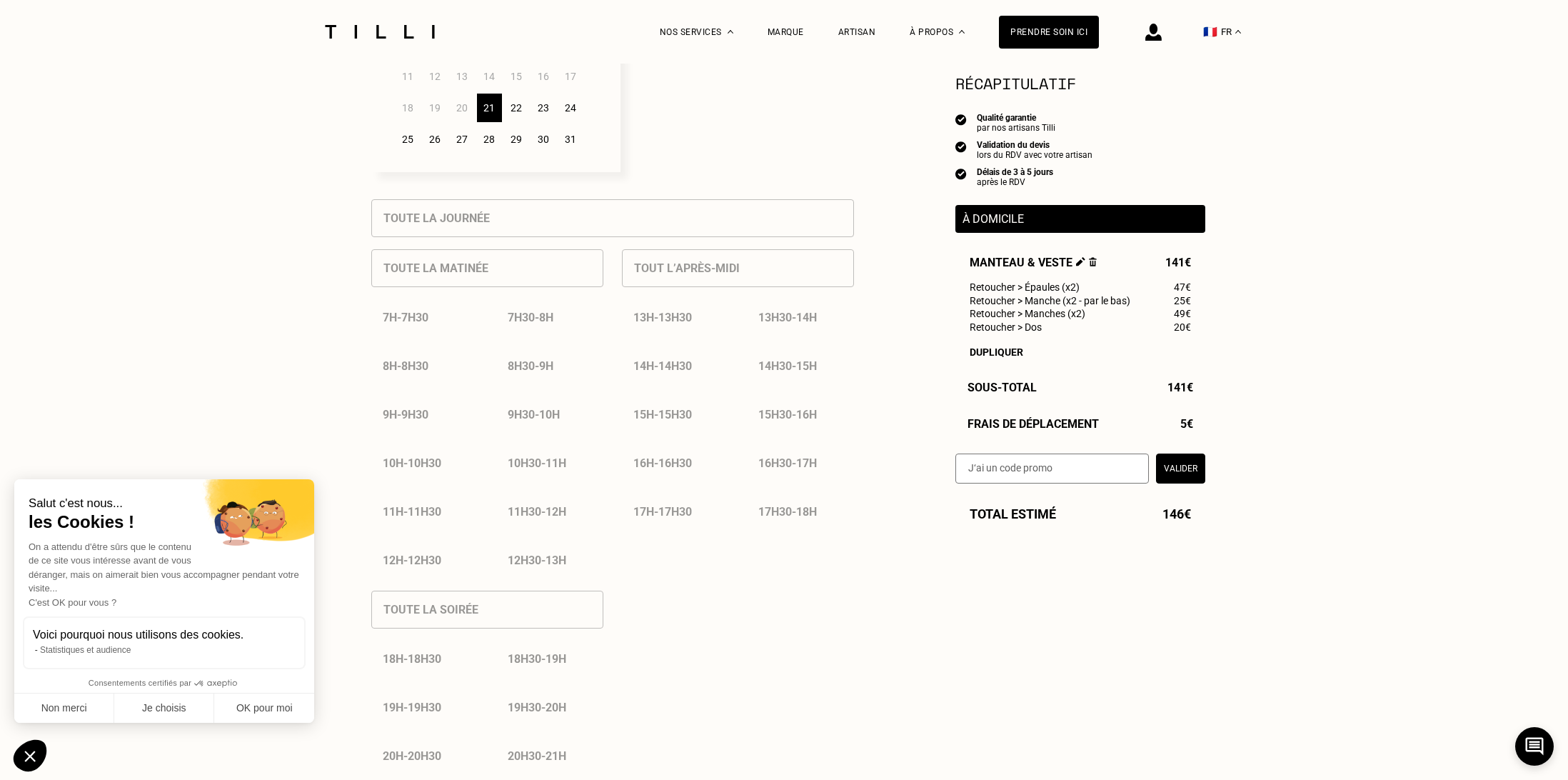
click at [538, 112] on div "23" at bounding box center [543, 108] width 25 height 29
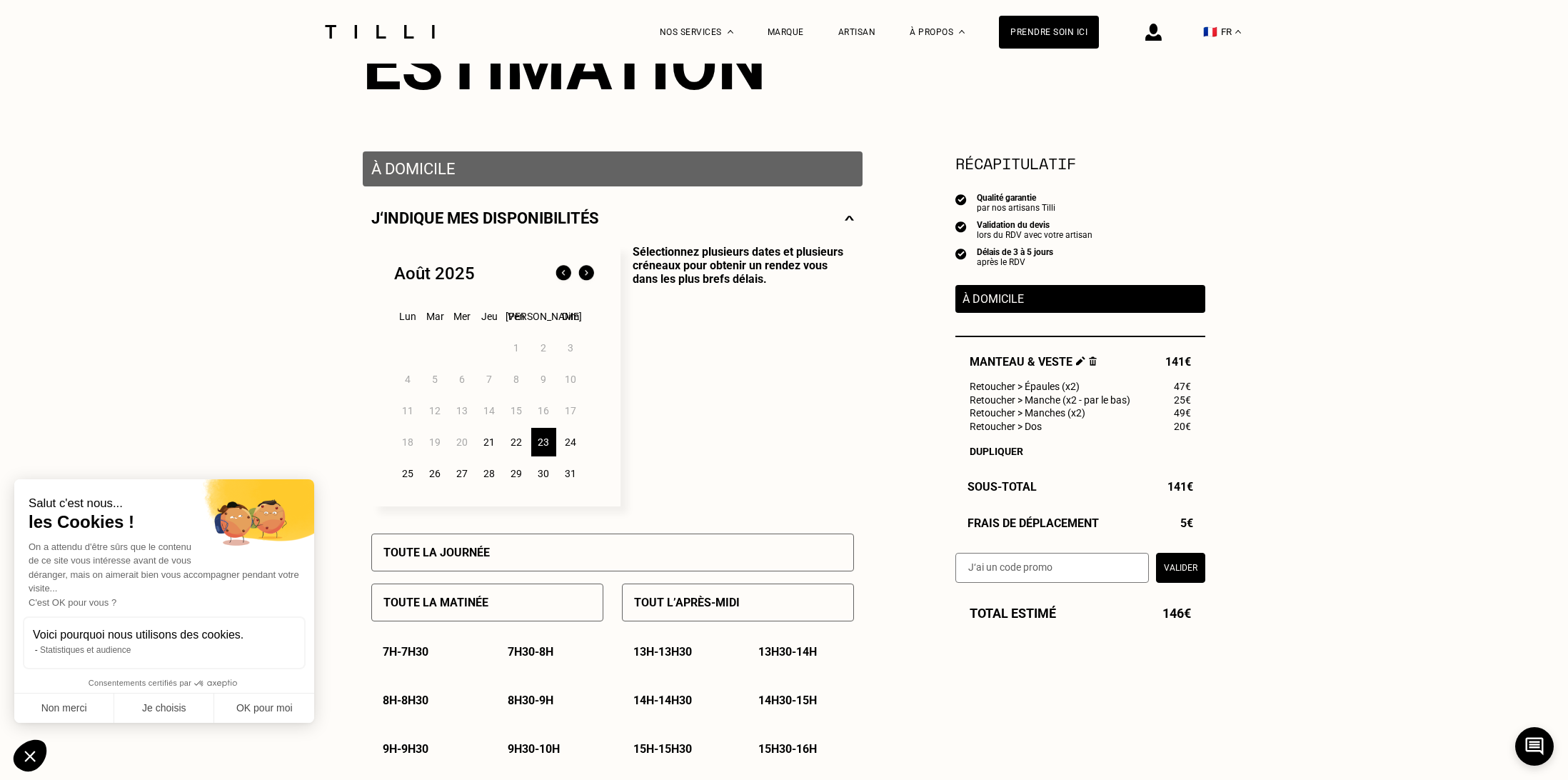
scroll to position [0, 0]
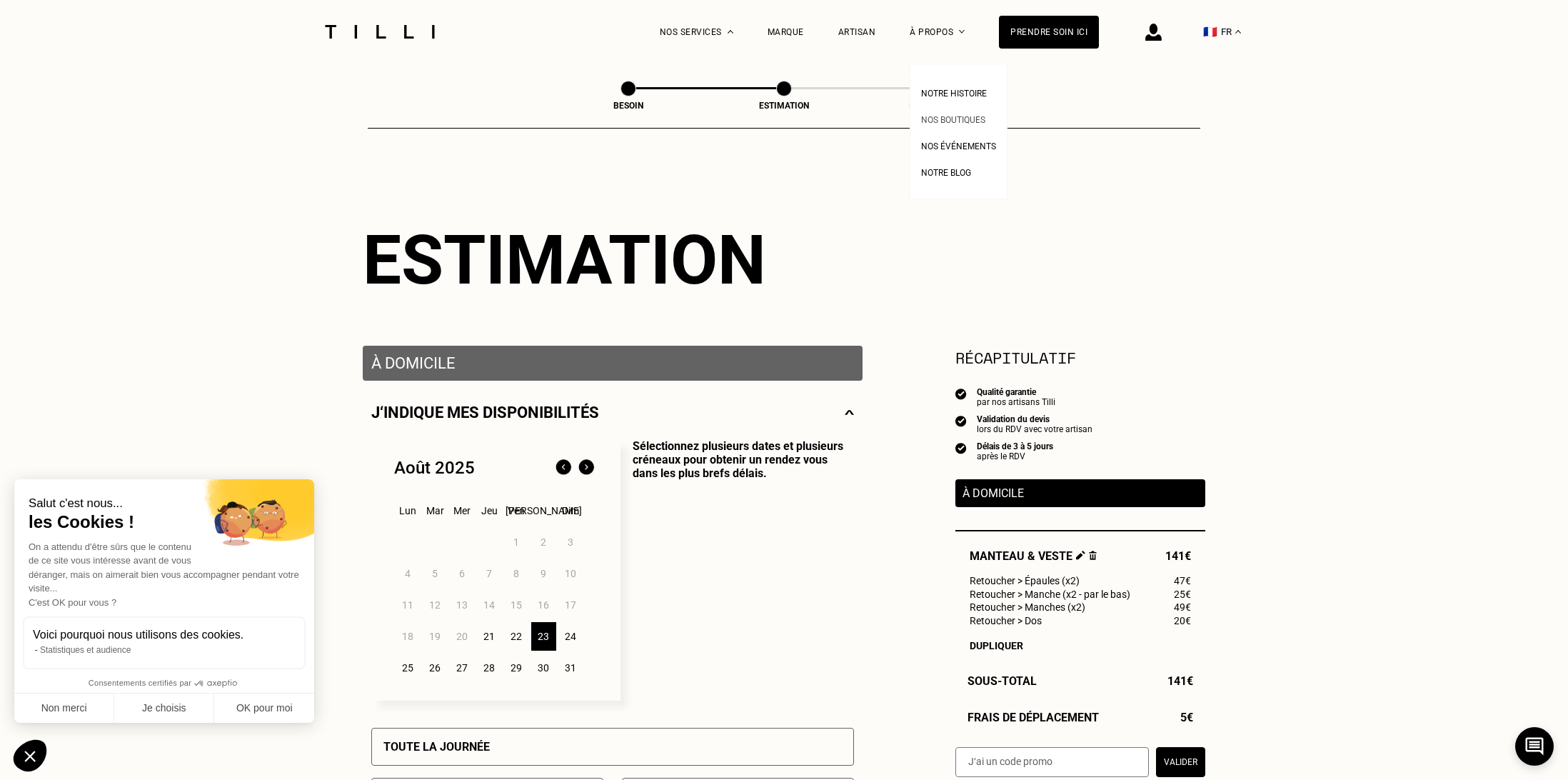
click at [959, 125] on link "Nos boutiques" at bounding box center [953, 118] width 64 height 15
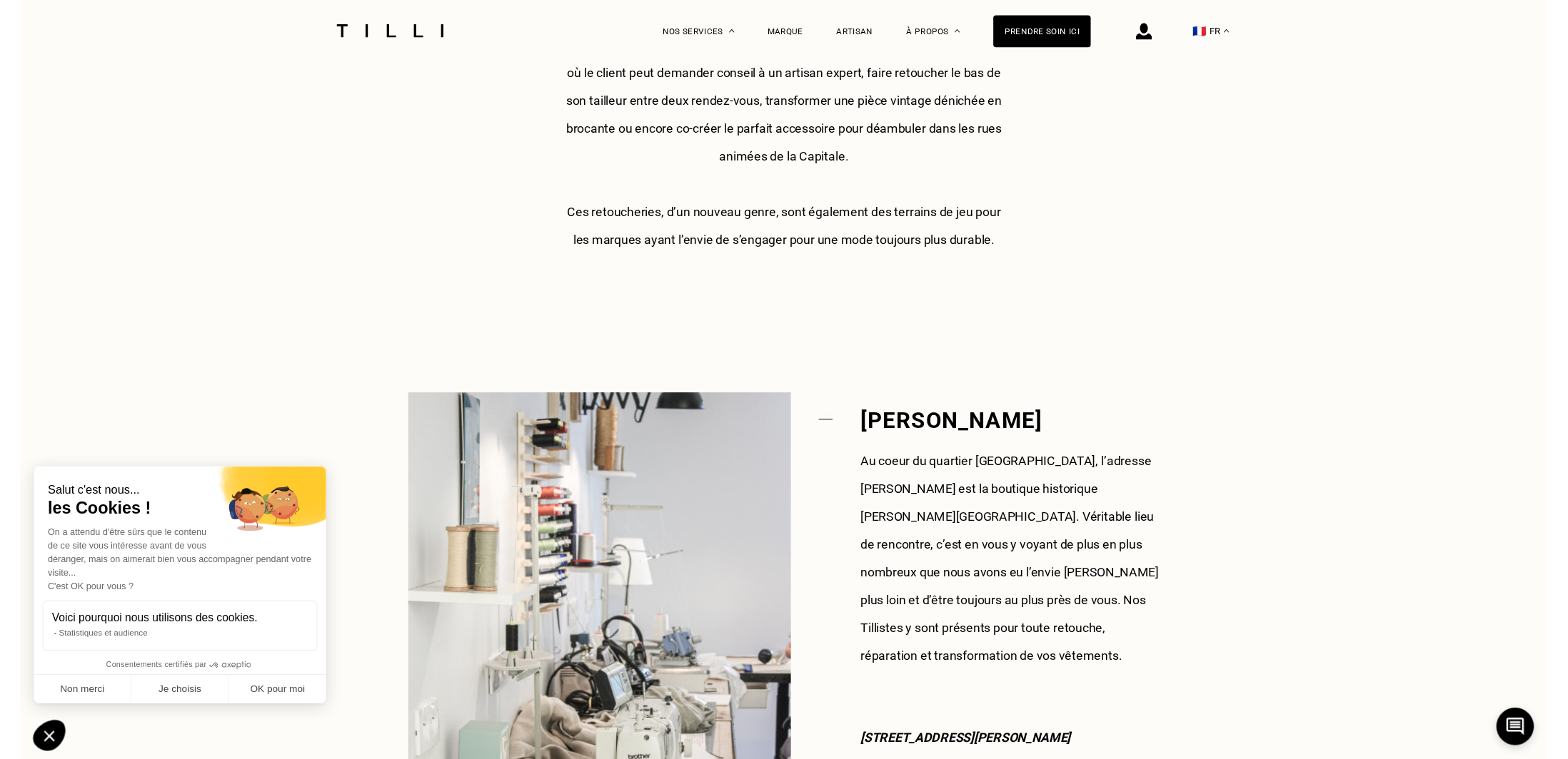
scroll to position [874, 0]
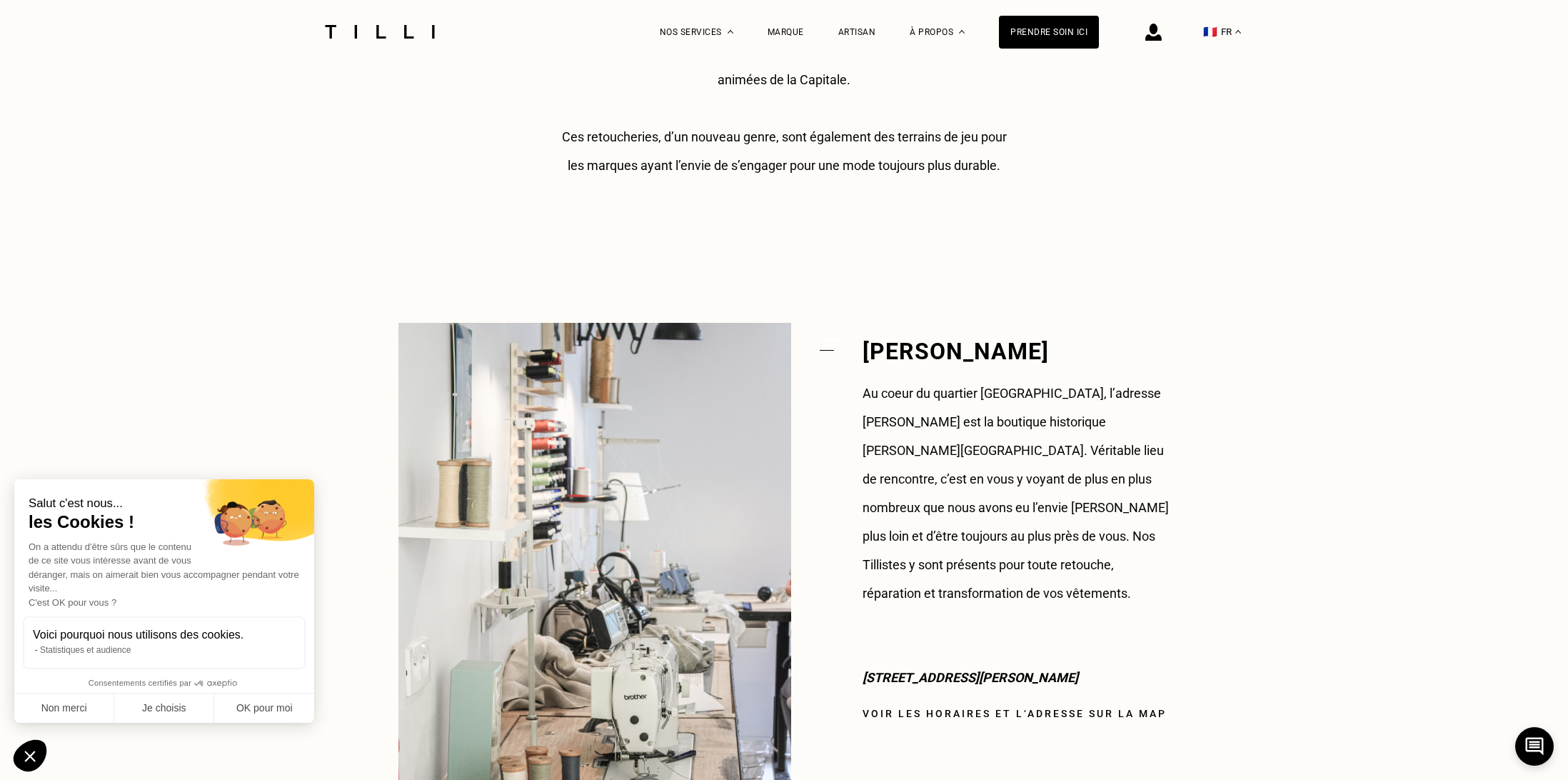
drag, startPoint x: 864, startPoint y: 645, endPoint x: 1060, endPoint y: 651, distance: 196.1
click at [1060, 664] on p "[STREET_ADDRESS][PERSON_NAME]" at bounding box center [1016, 678] width 307 height 29
copy p "[STREET_ADDRESS][PERSON_NAME]"
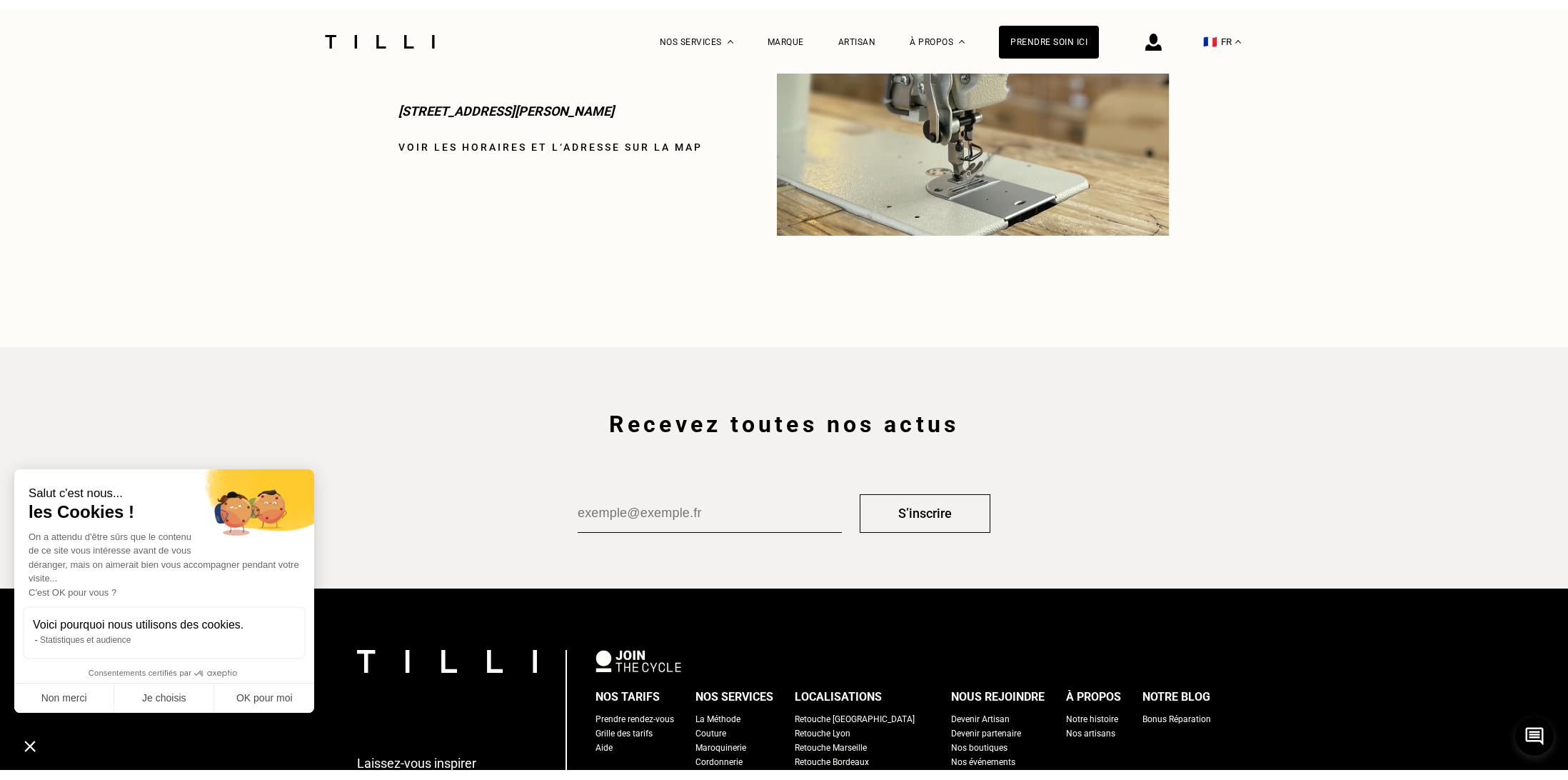
scroll to position [1892, 0]
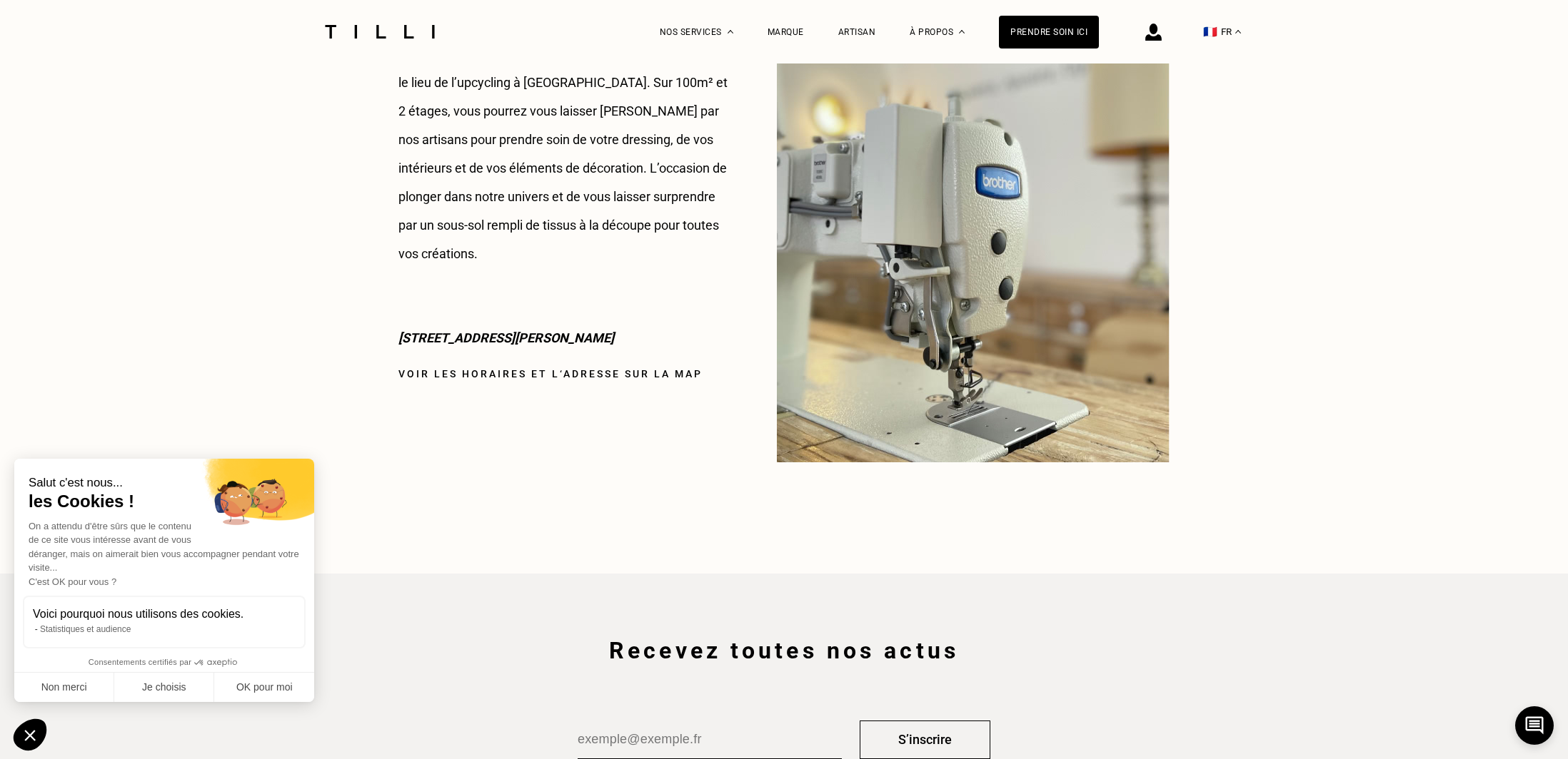
drag, startPoint x: 385, startPoint y: 307, endPoint x: 649, endPoint y: 309, distance: 264.0
copy p "[STREET_ADDRESS][PERSON_NAME]"
